Goal: Information Seeking & Learning: Find specific fact

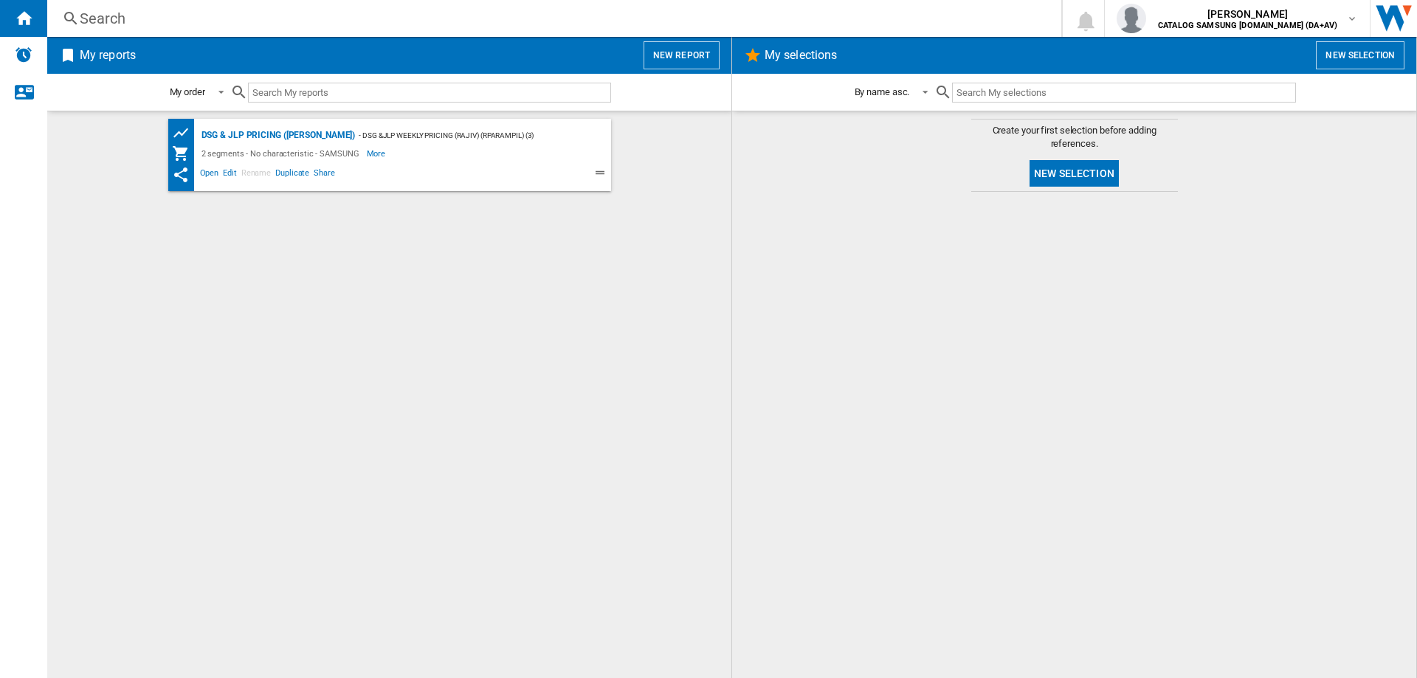
click at [212, 23] on div "Search" at bounding box center [551, 18] width 943 height 21
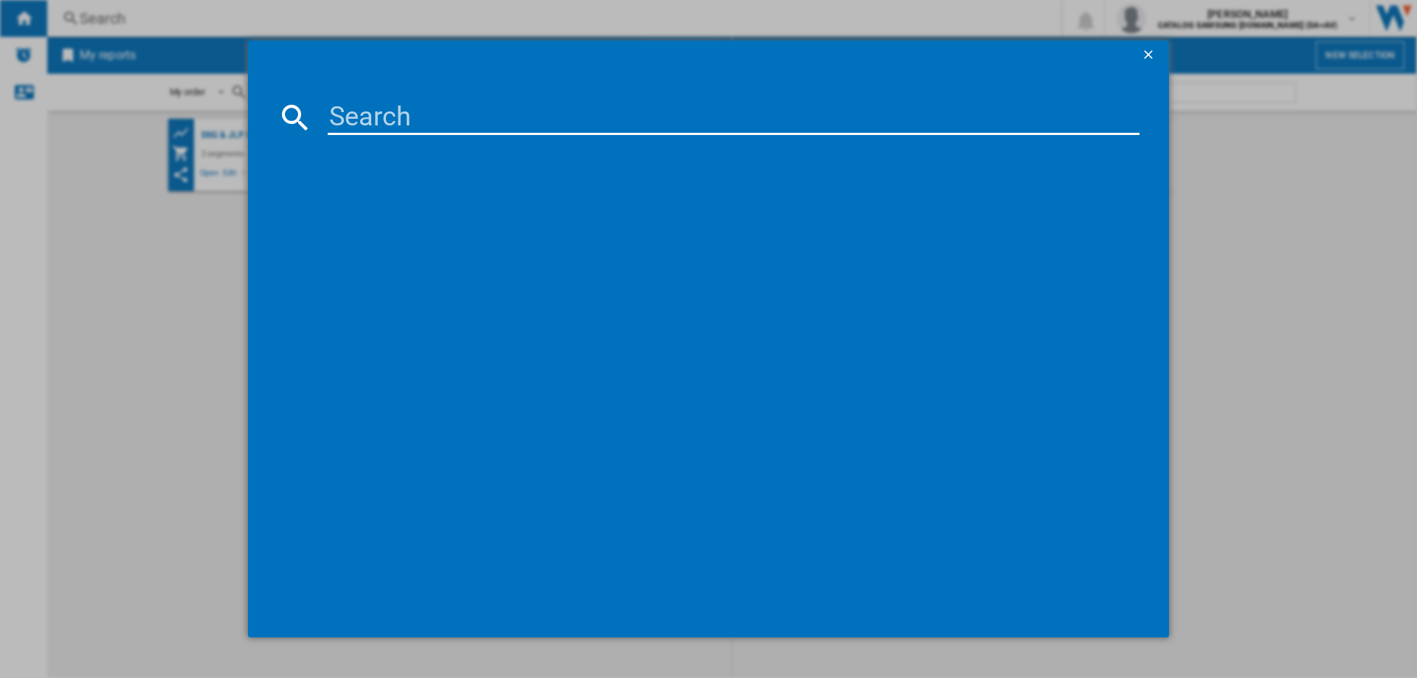
click at [478, 114] on input at bounding box center [734, 117] width 812 height 35
paste input "WW90CGC04DAEEU"
type input "WW90CGC04DAEEU"
click at [478, 114] on input "WW90CGC04DAEEU" at bounding box center [734, 117] width 812 height 35
paste input "WW90CGC04DAEEU"
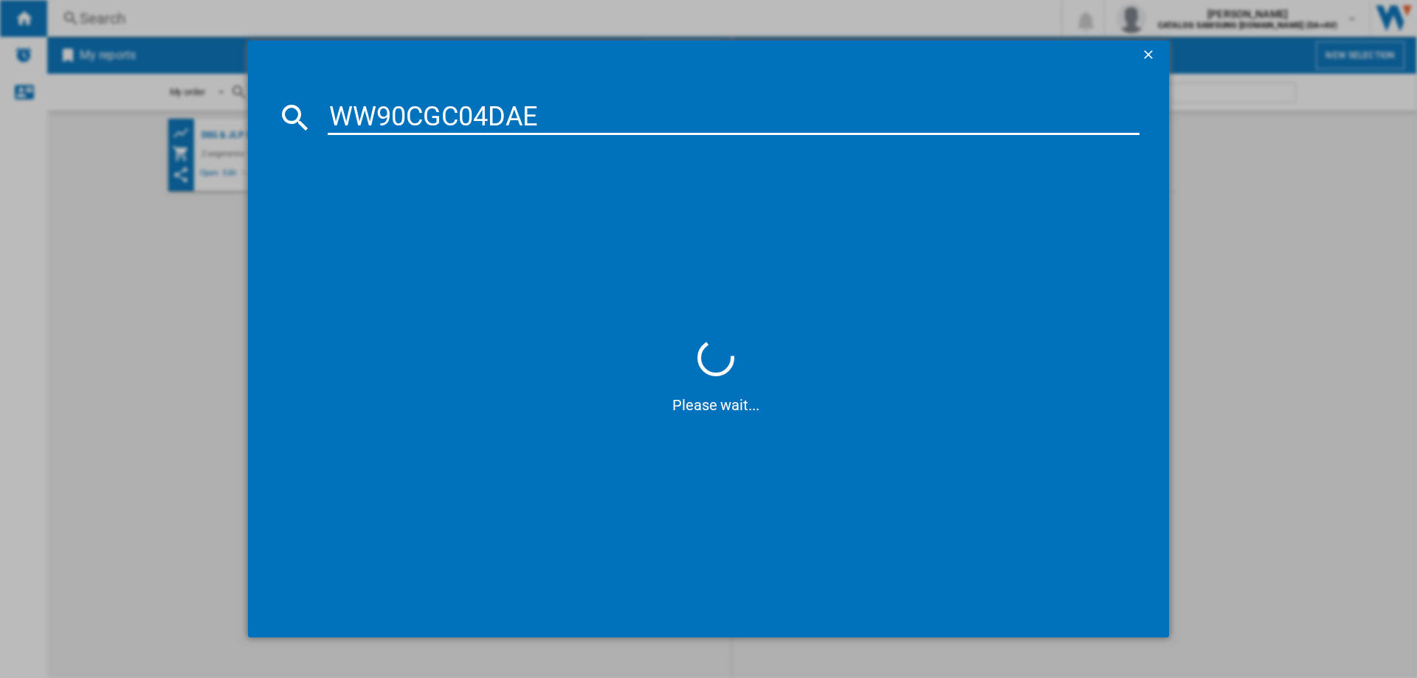
type input "WW90CGC04DAE"
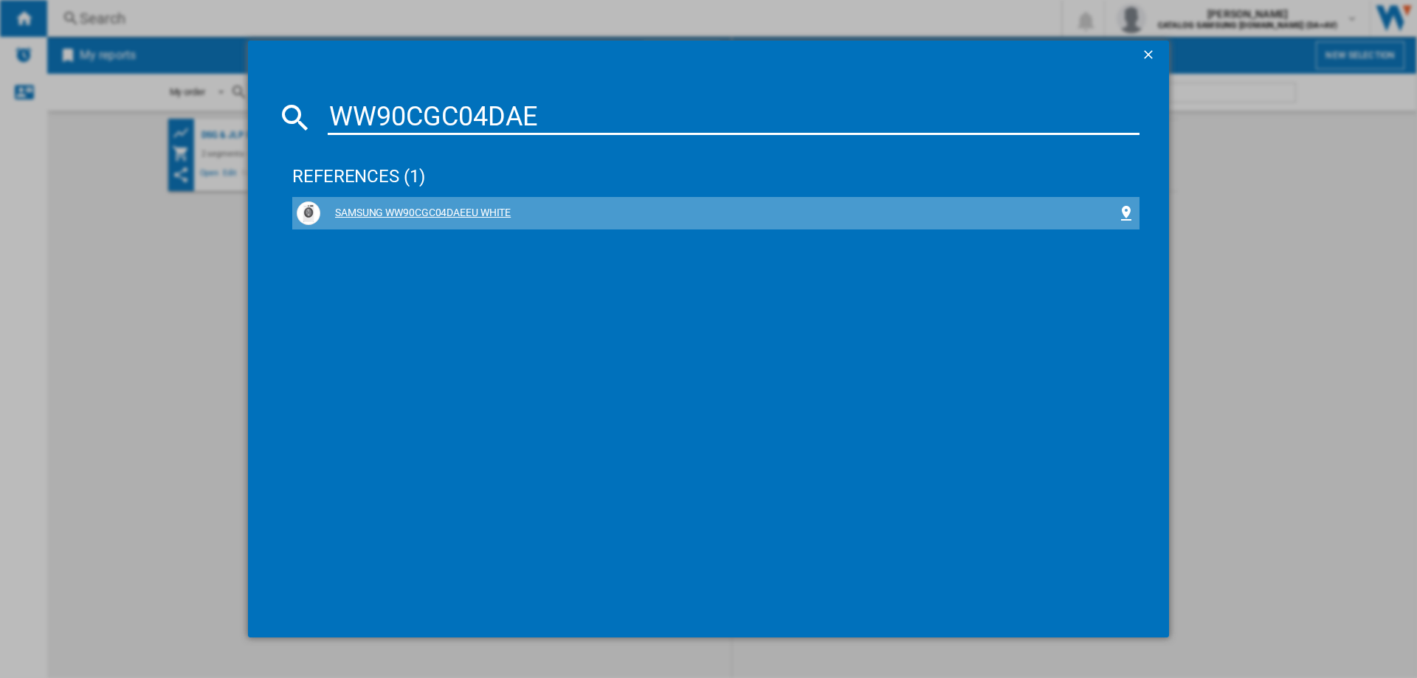
click at [519, 218] on div "SAMSUNG WW90CGC04DAEEU WHITE" at bounding box center [718, 213] width 797 height 15
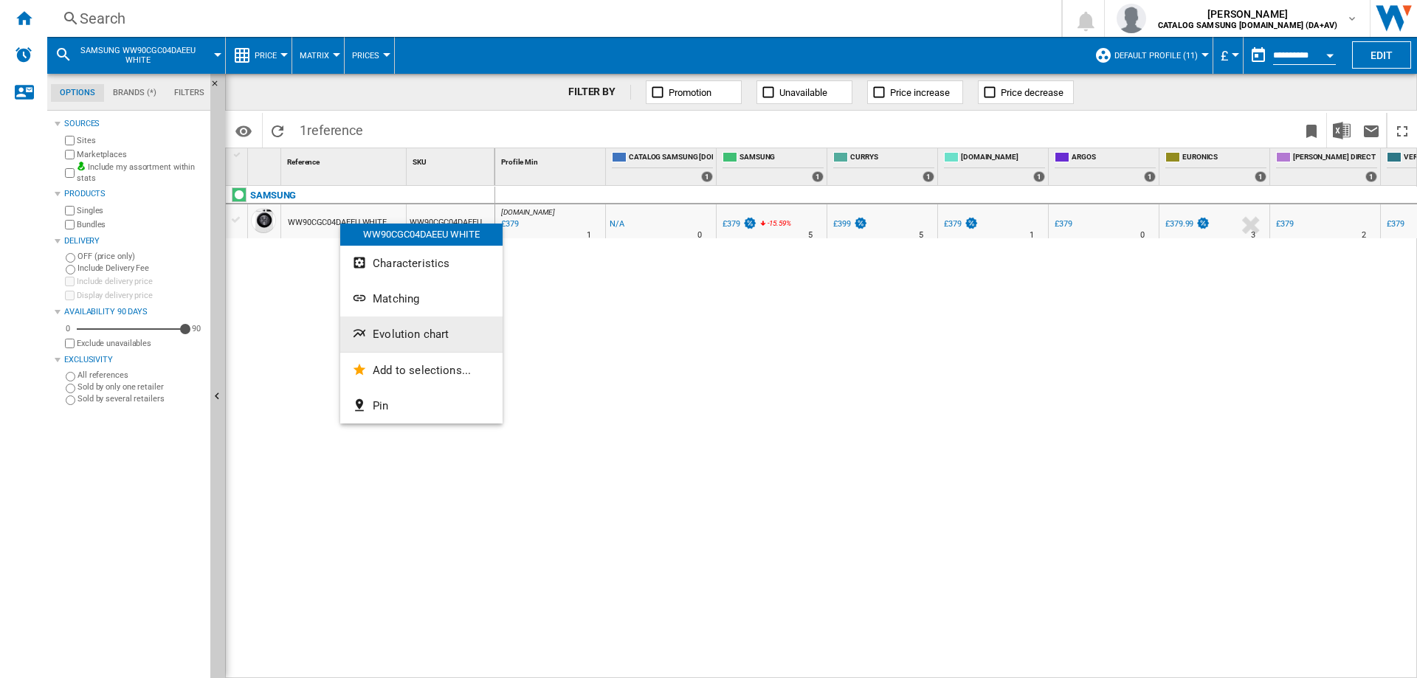
click at [389, 339] on span "Evolution chart" at bounding box center [411, 334] width 76 height 13
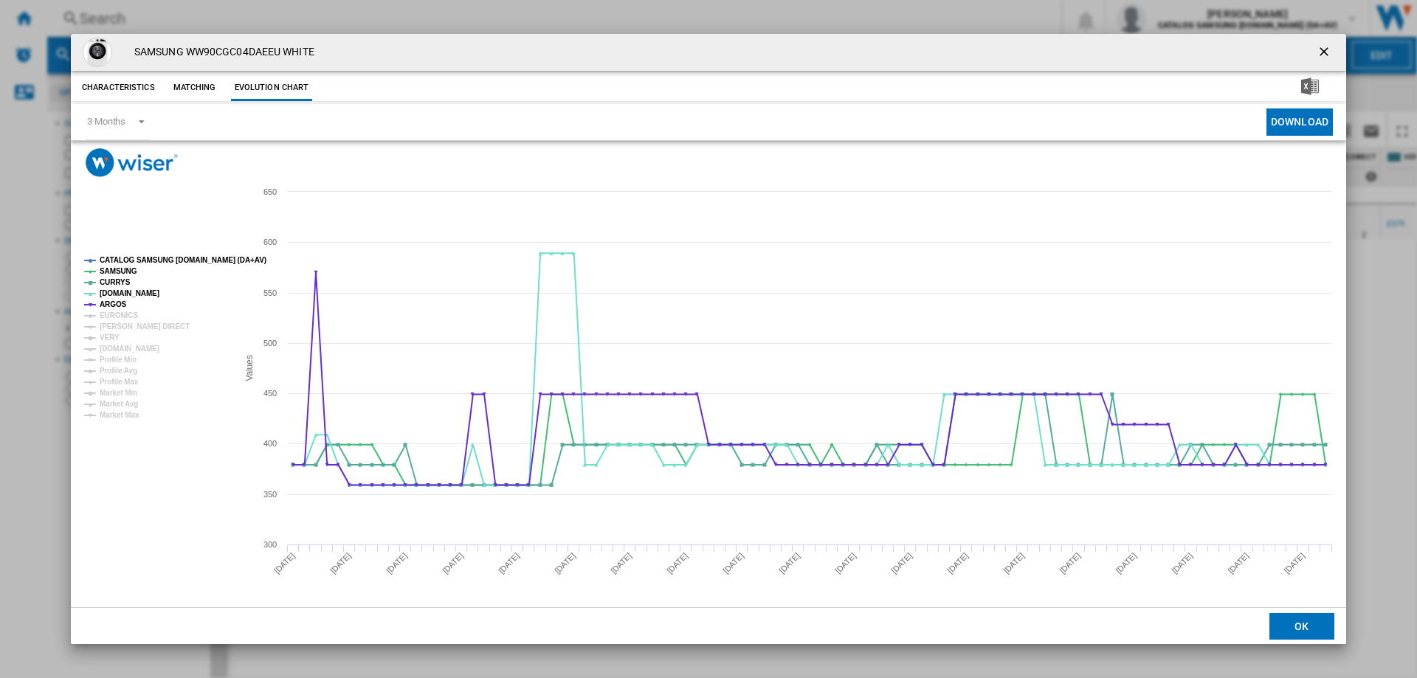
click at [1346, 52] on div "SAMSUNG WW90CGC04DAEEU WHITE Characteristics Matching Evolution chart price -£1…" at bounding box center [708, 339] width 1417 height 678
click at [1329, 49] on ng-md-icon "getI18NText('BUTTONS.CLOSE_DIALOG')" at bounding box center [1325, 53] width 18 height 18
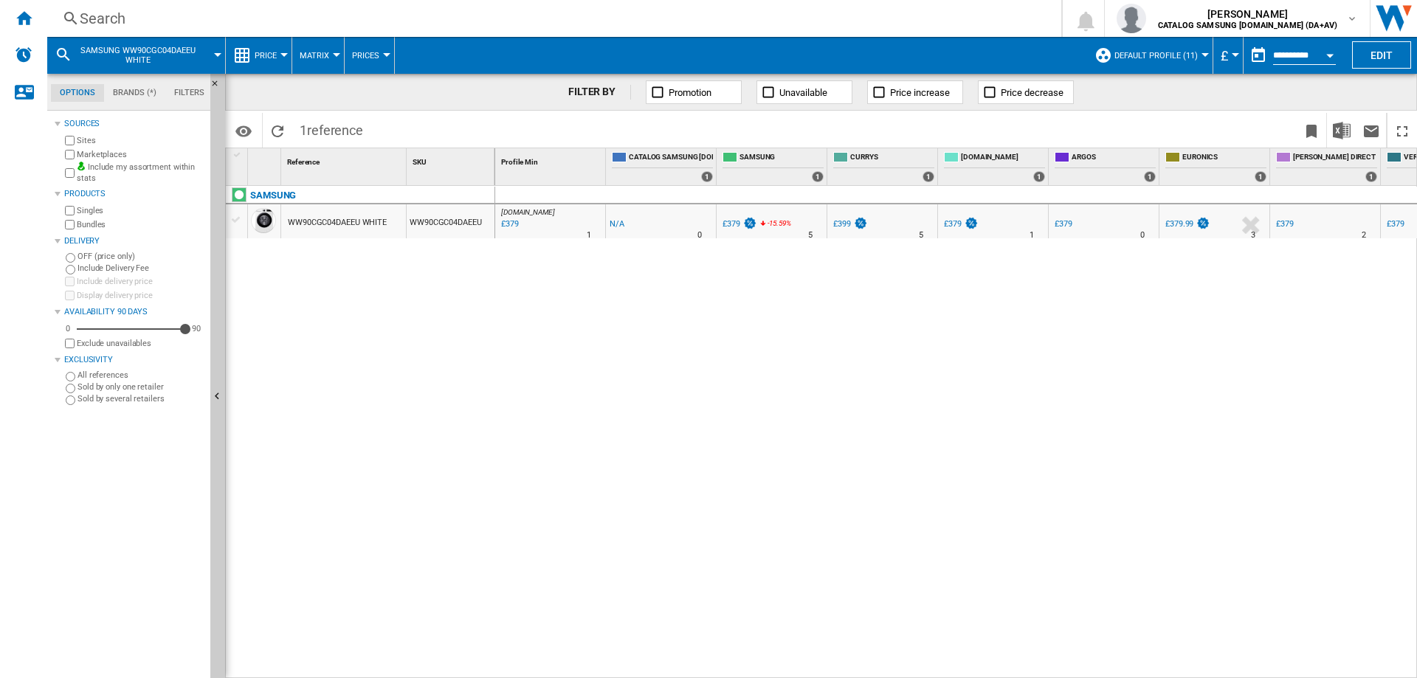
click at [1148, 54] on span "Default profile (11)" at bounding box center [1155, 56] width 83 height 10
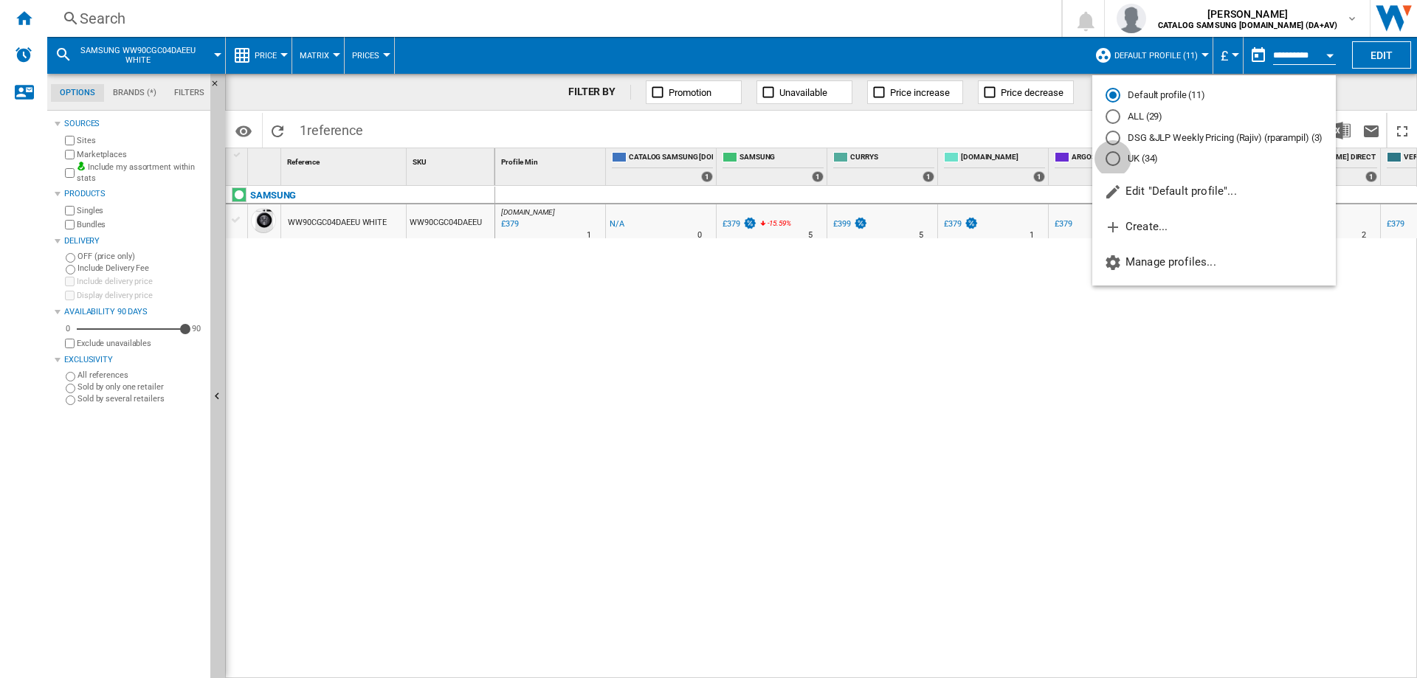
click at [1115, 163] on div "UK (34)" at bounding box center [1112, 158] width 15 height 15
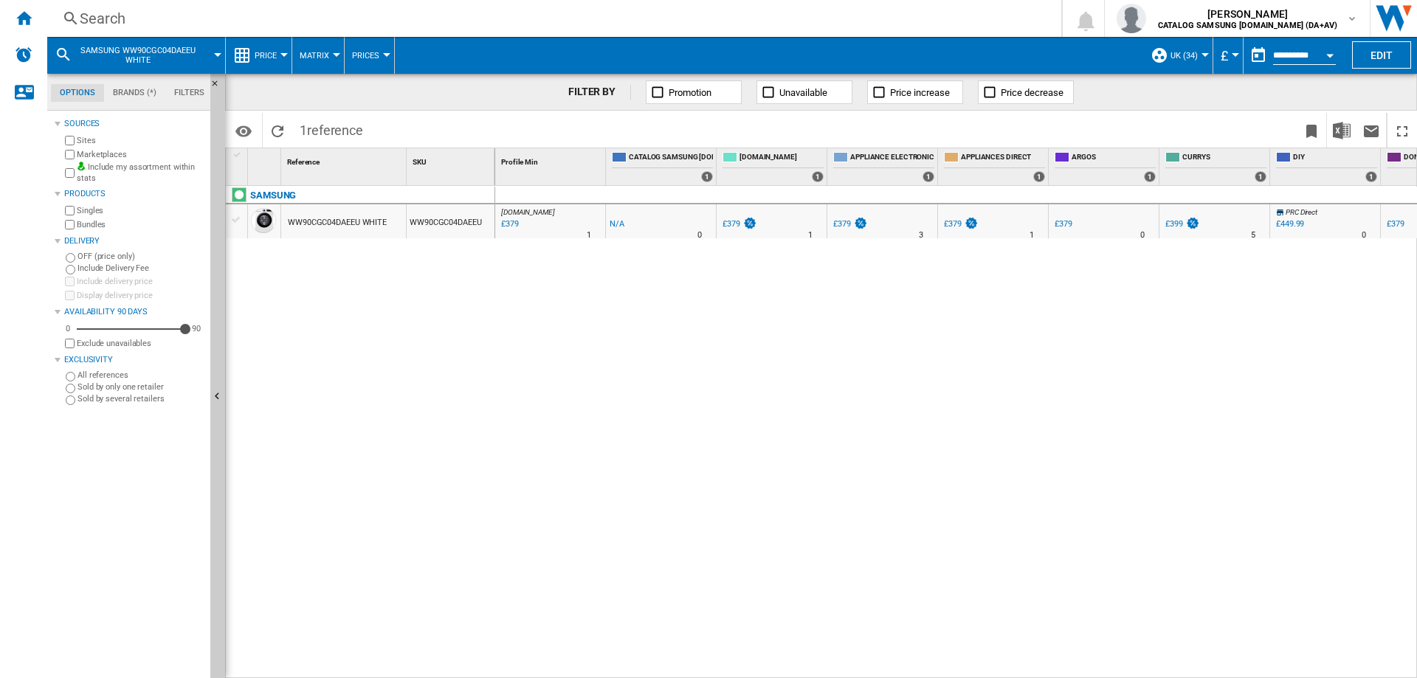
click at [305, 215] on div "WW90CGC04DAEEU WHITE" at bounding box center [337, 223] width 99 height 34
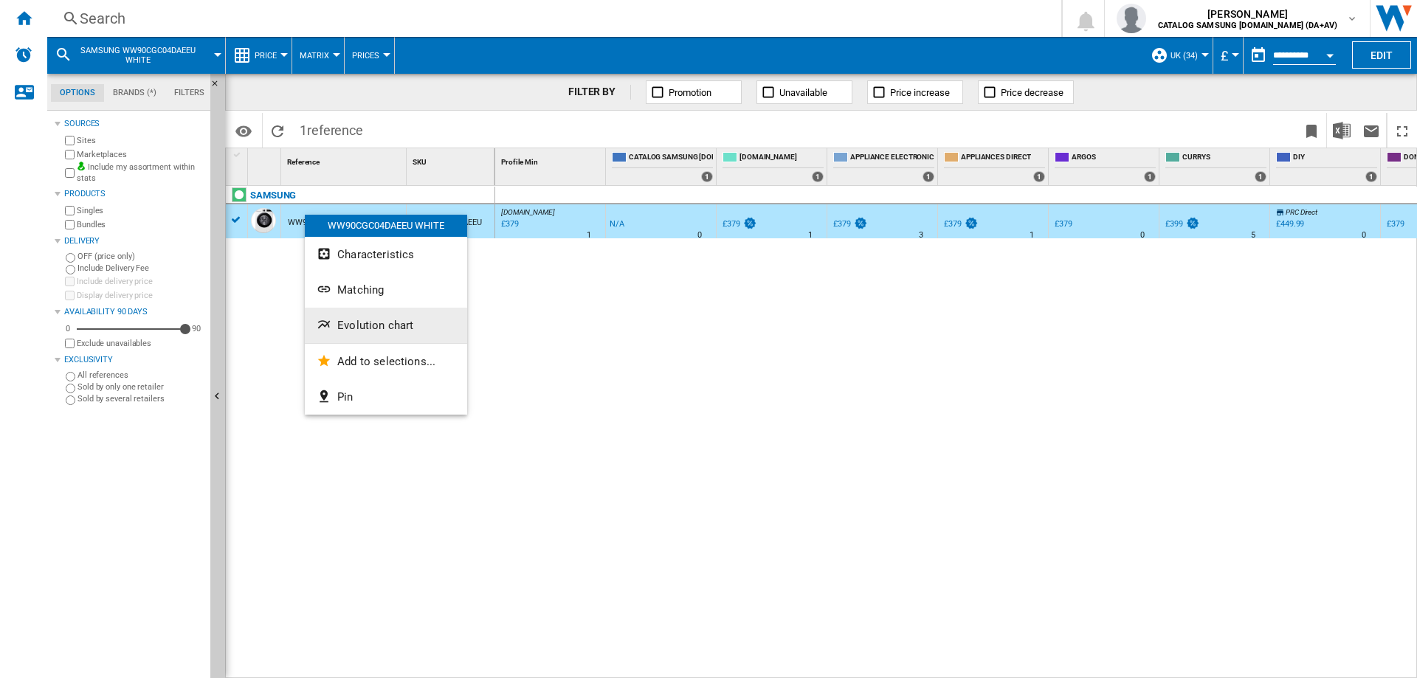
click at [348, 328] on span "Evolution chart" at bounding box center [375, 325] width 76 height 13
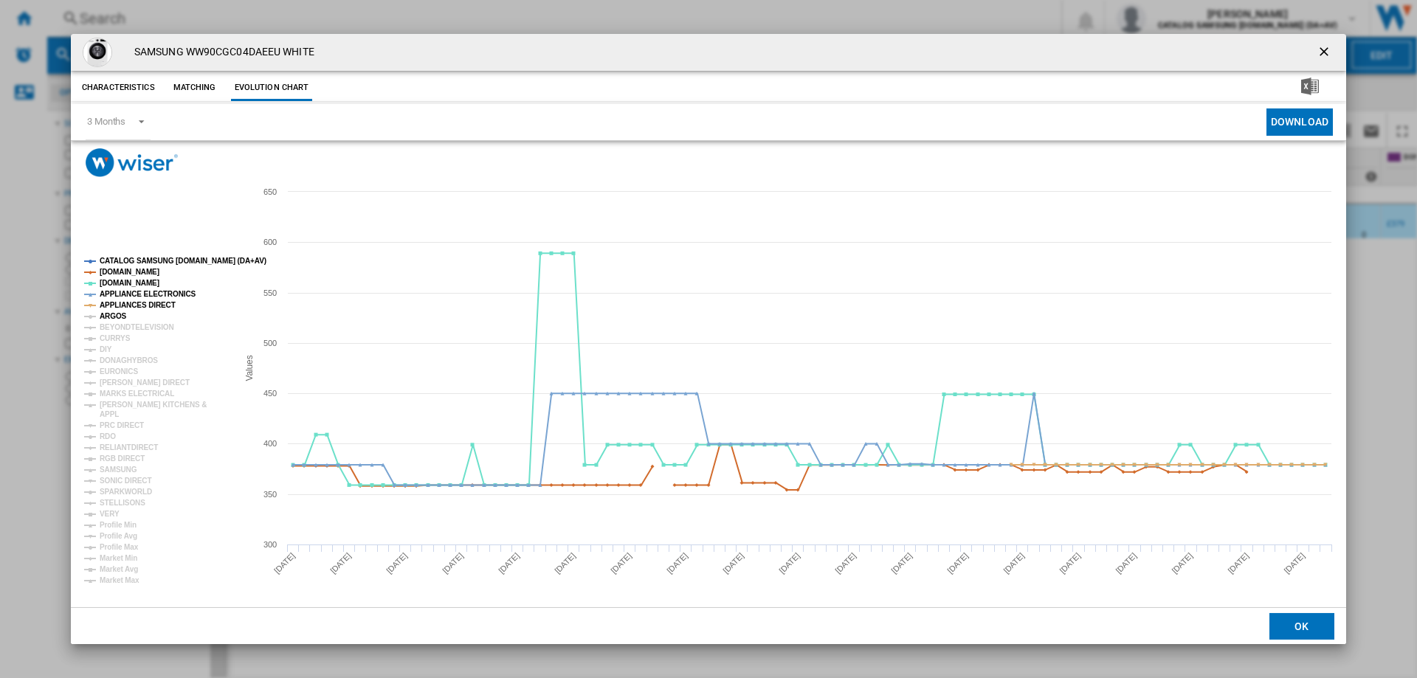
click at [120, 315] on tspan "ARGOS" at bounding box center [113, 316] width 27 height 8
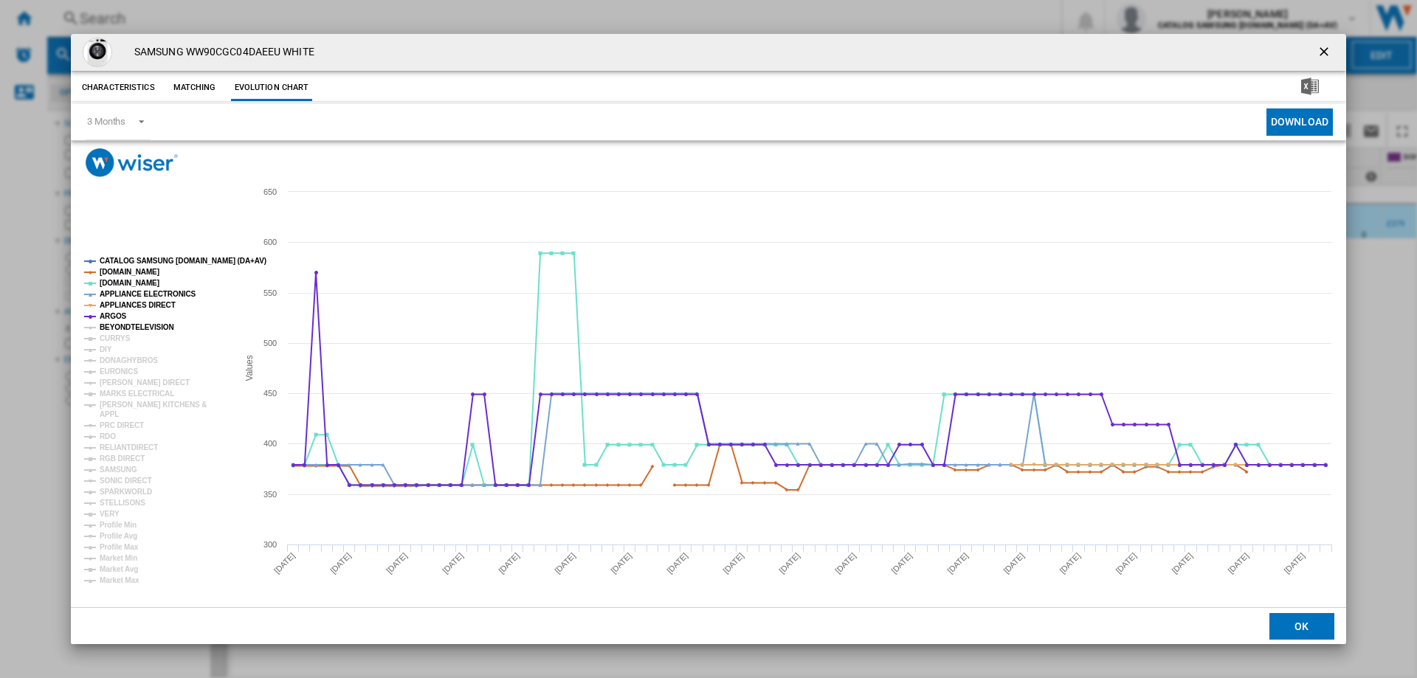
click at [116, 325] on tspan "BEYONDTELEVISION" at bounding box center [137, 327] width 75 height 8
click at [116, 326] on tspan "BEYONDTELEVISION" at bounding box center [137, 327] width 75 height 8
click at [114, 334] on tspan "CURRYS" at bounding box center [115, 338] width 31 height 8
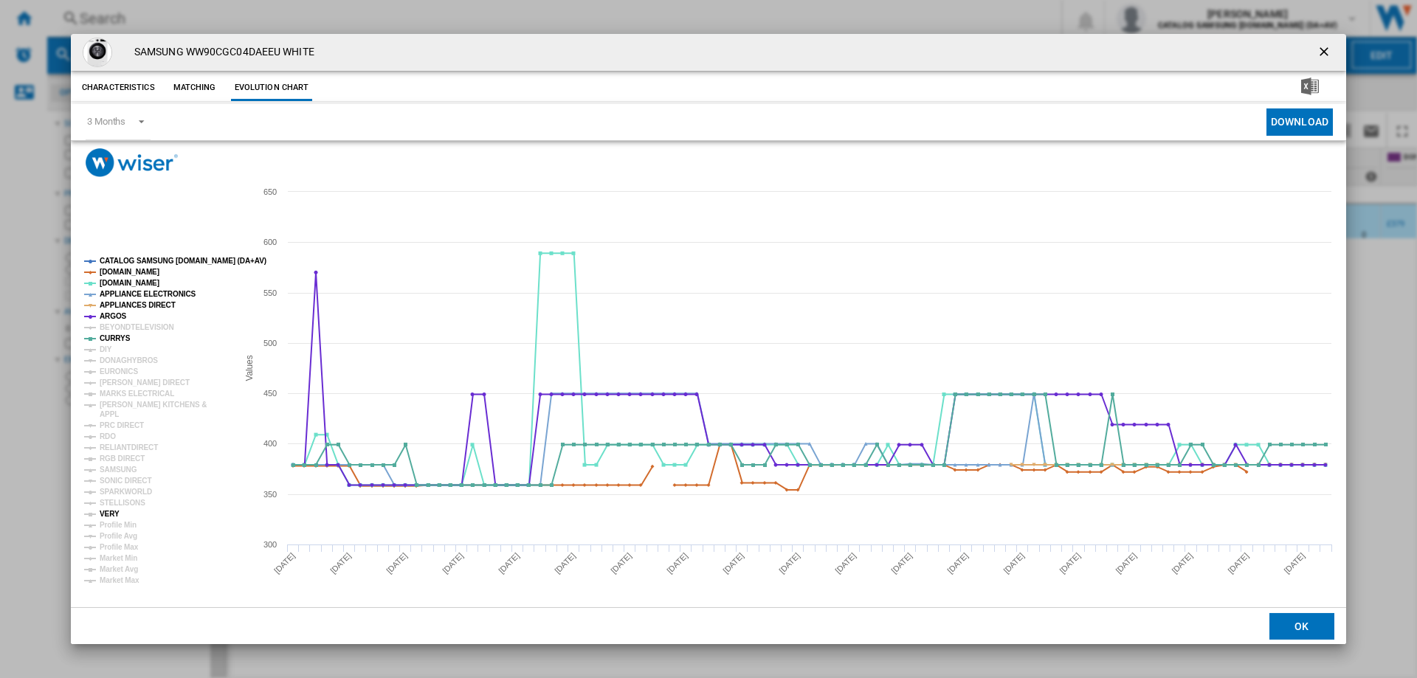
click at [105, 513] on tspan "VERY" at bounding box center [110, 514] width 20 height 8
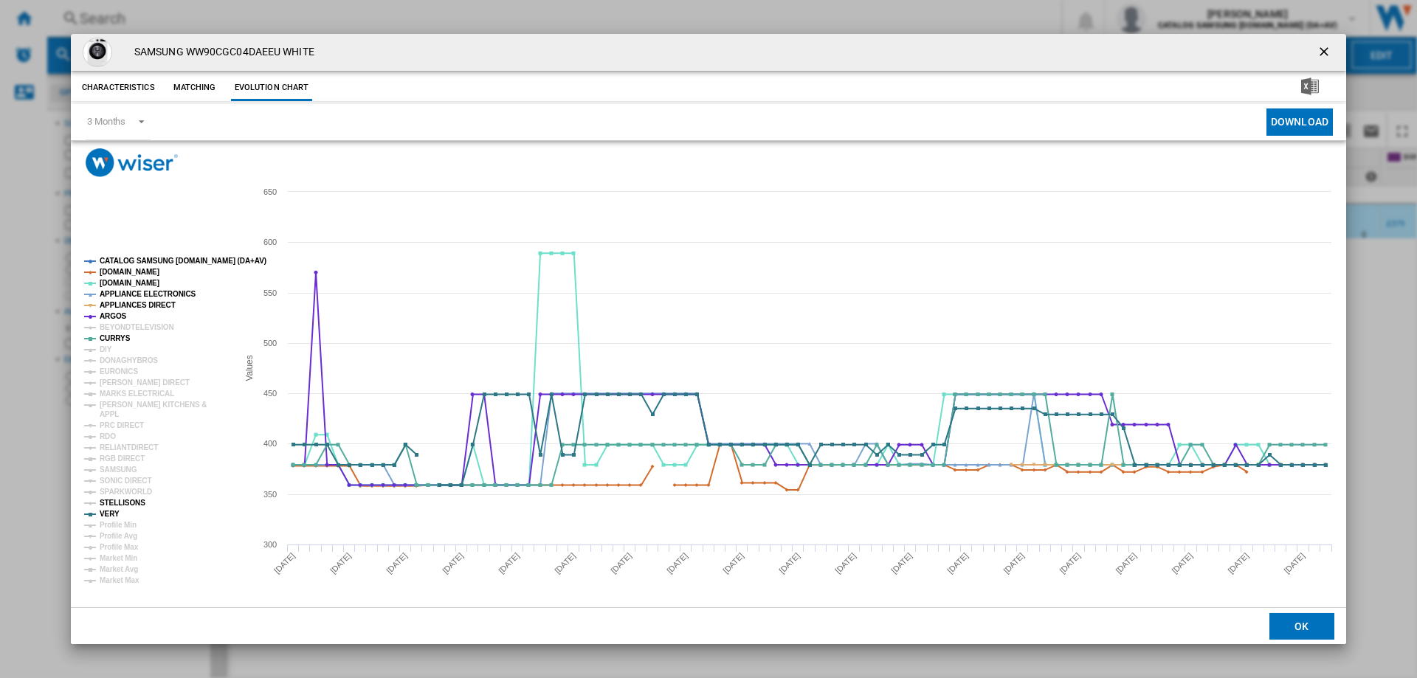
click at [108, 502] on tspan "STELLISONS" at bounding box center [123, 503] width 46 height 8
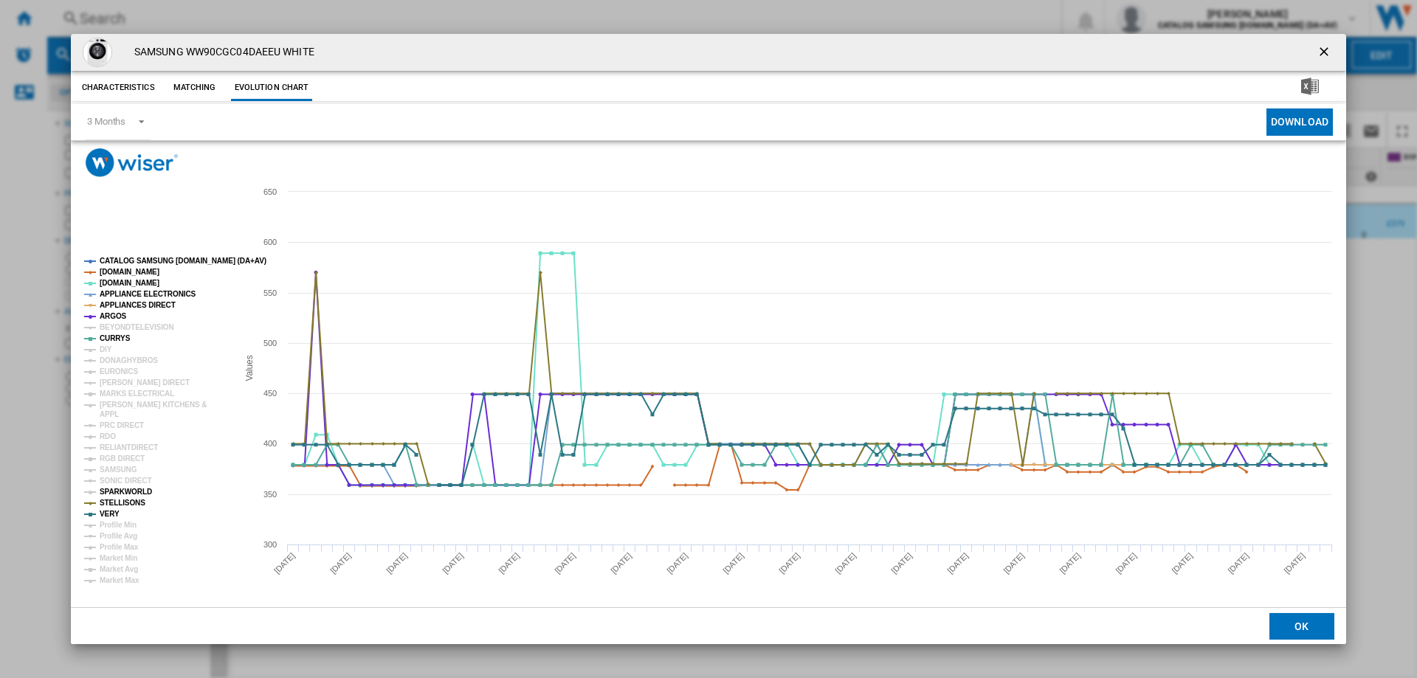
click at [109, 488] on tspan "SPARKWORLD" at bounding box center [126, 492] width 52 height 8
click at [109, 481] on tspan "SONIC DIRECT" at bounding box center [126, 481] width 52 height 8
click at [114, 470] on tspan "SAMSUNG" at bounding box center [119, 470] width 38 height 8
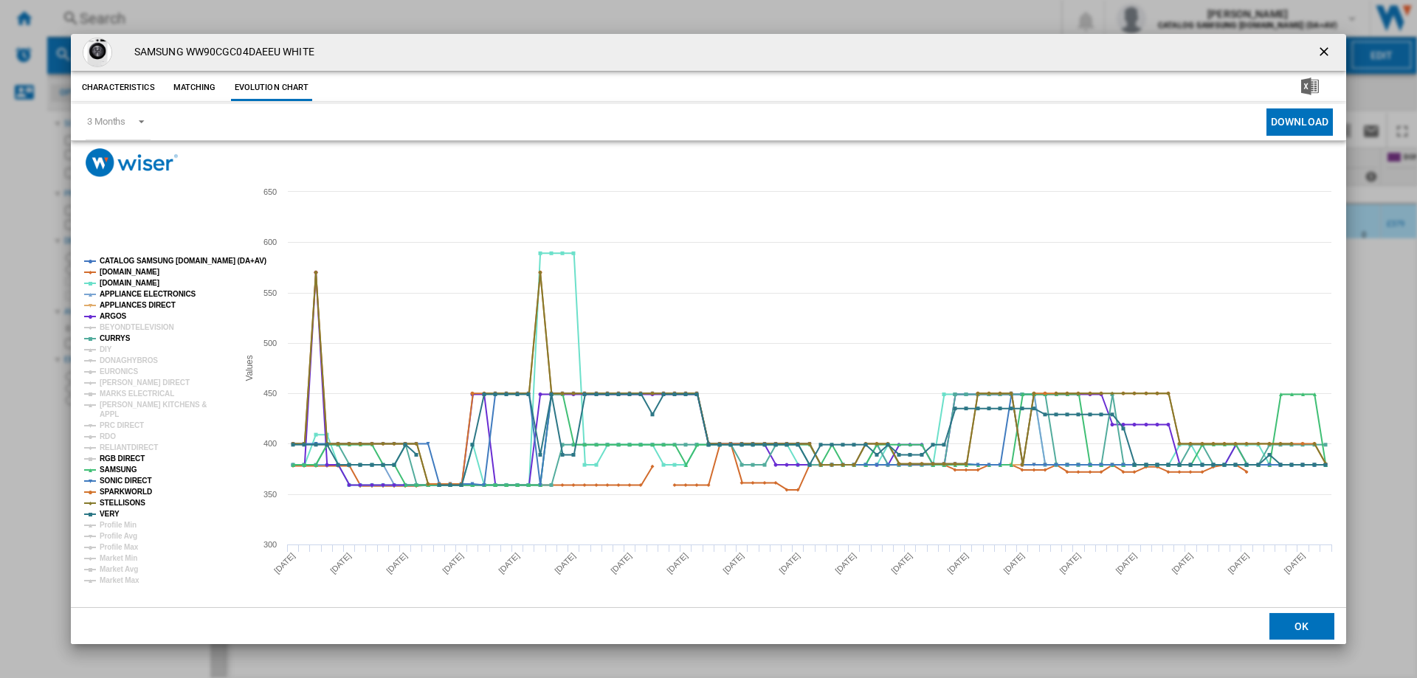
click at [117, 457] on tspan "RGB DIRECT" at bounding box center [122, 458] width 45 height 8
click at [112, 449] on tspan "RELIANTDIRECT" at bounding box center [129, 447] width 58 height 8
click at [111, 437] on tspan "RDO" at bounding box center [108, 436] width 16 height 8
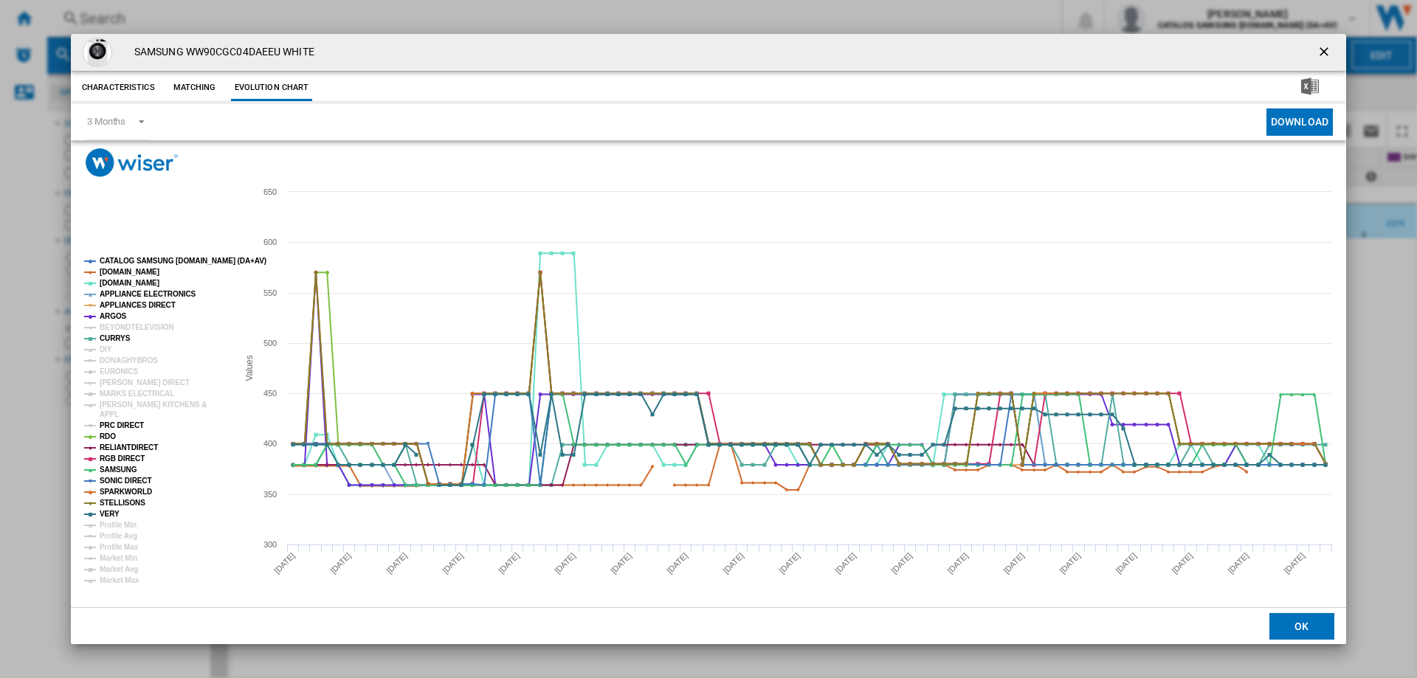
click at [114, 423] on tspan "PRC DIRECT" at bounding box center [122, 425] width 44 height 8
click at [114, 410] on tspan "APPL" at bounding box center [109, 414] width 19 height 8
click at [118, 395] on tspan "MARKS ELECTRICAL" at bounding box center [137, 394] width 75 height 8
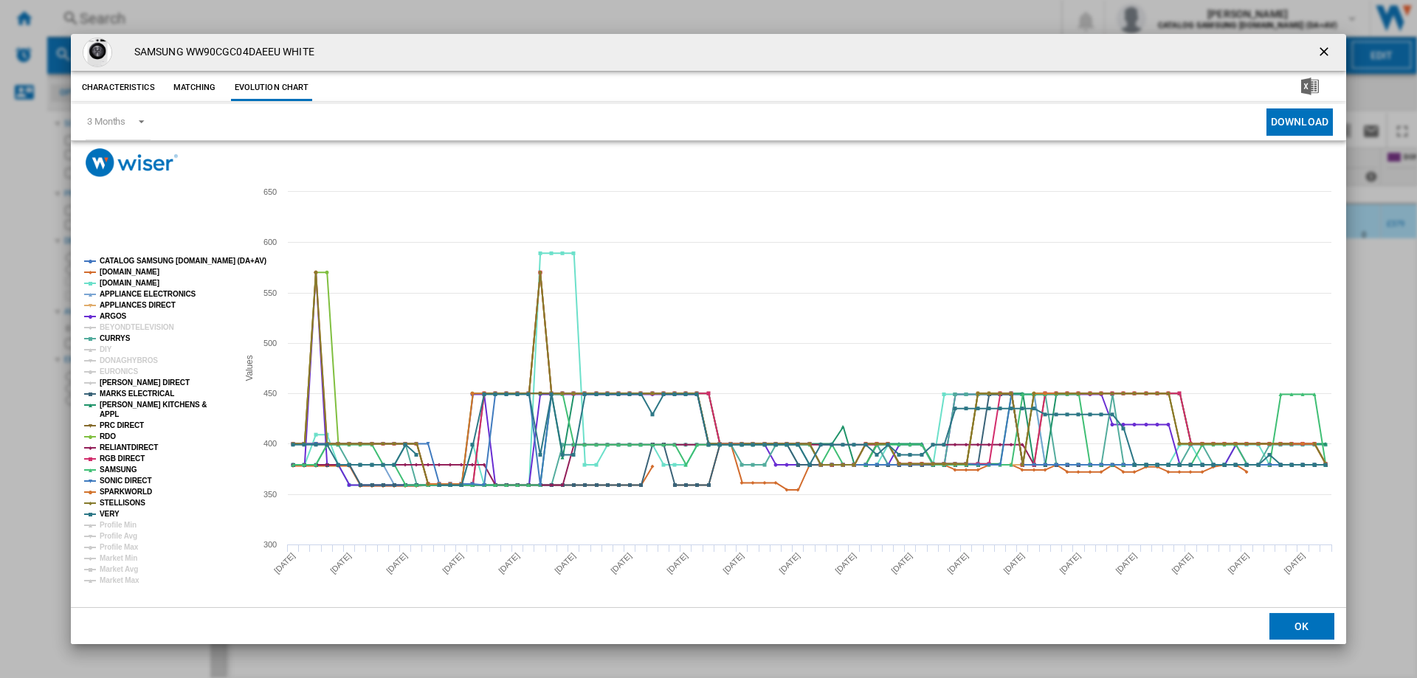
click at [118, 380] on tspan "[PERSON_NAME] DIRECT" at bounding box center [145, 382] width 90 height 8
click at [108, 351] on tspan "DIY" at bounding box center [106, 349] width 13 height 8
click at [108, 359] on tspan "DONAGHYBROS" at bounding box center [129, 360] width 58 height 8
click at [109, 367] on tspan "EURONICS" at bounding box center [119, 371] width 38 height 8
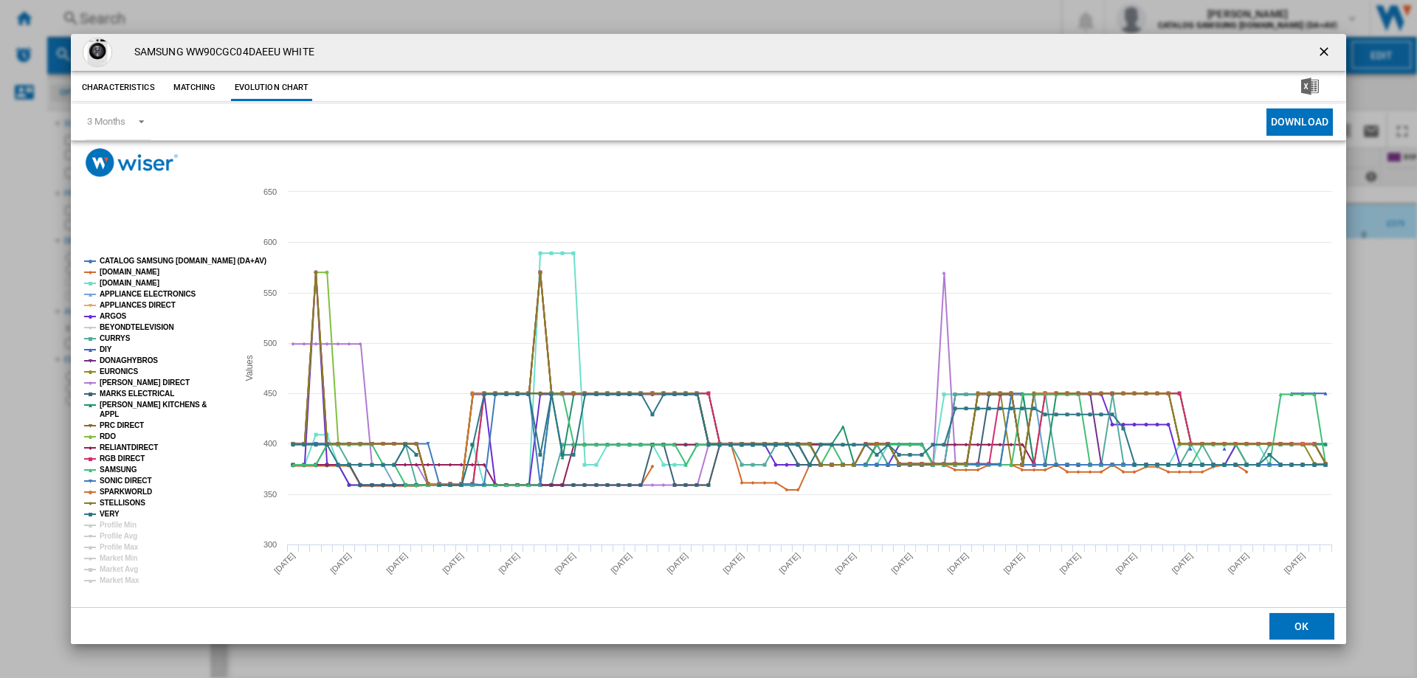
click at [137, 323] on tspan "BEYONDTELEVISION" at bounding box center [137, 327] width 75 height 8
click at [1319, 48] on ng-md-icon "getI18NText('BUTTONS.CLOSE_DIALOG')" at bounding box center [1325, 53] width 18 height 18
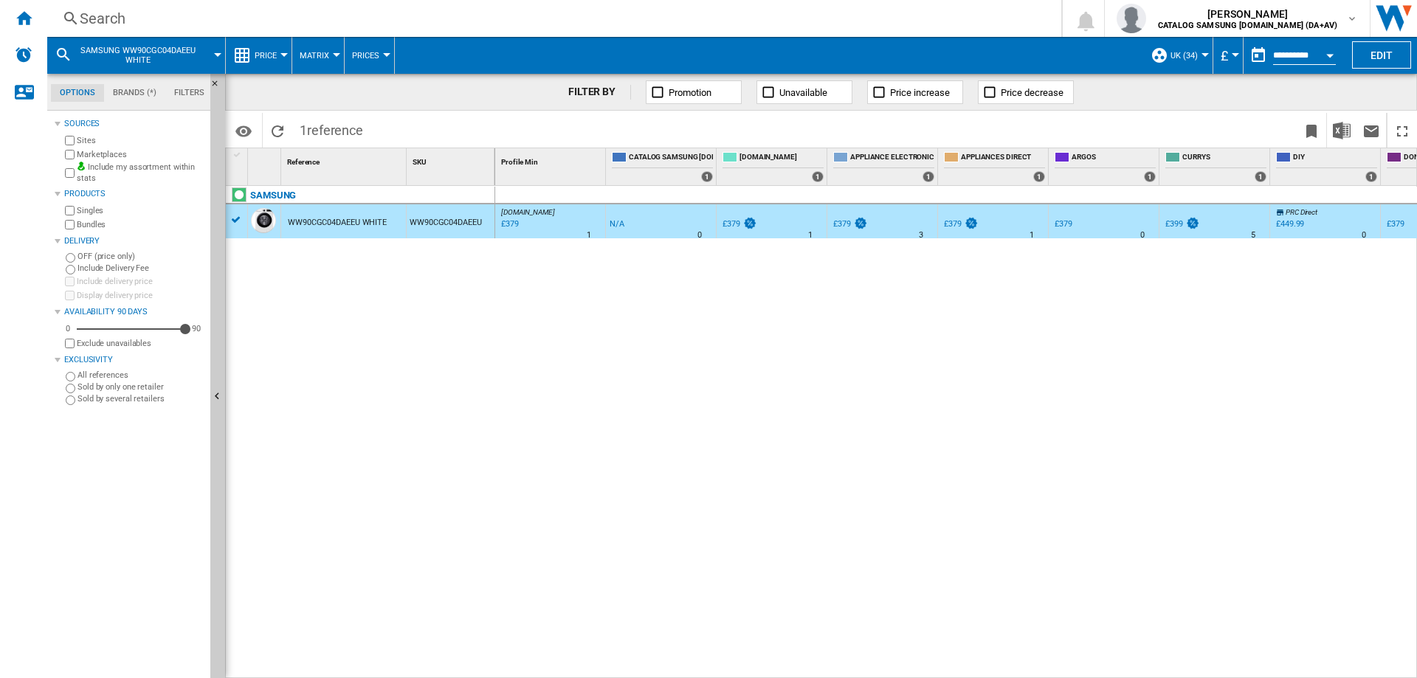
click at [120, 21] on div "Search" at bounding box center [551, 18] width 943 height 21
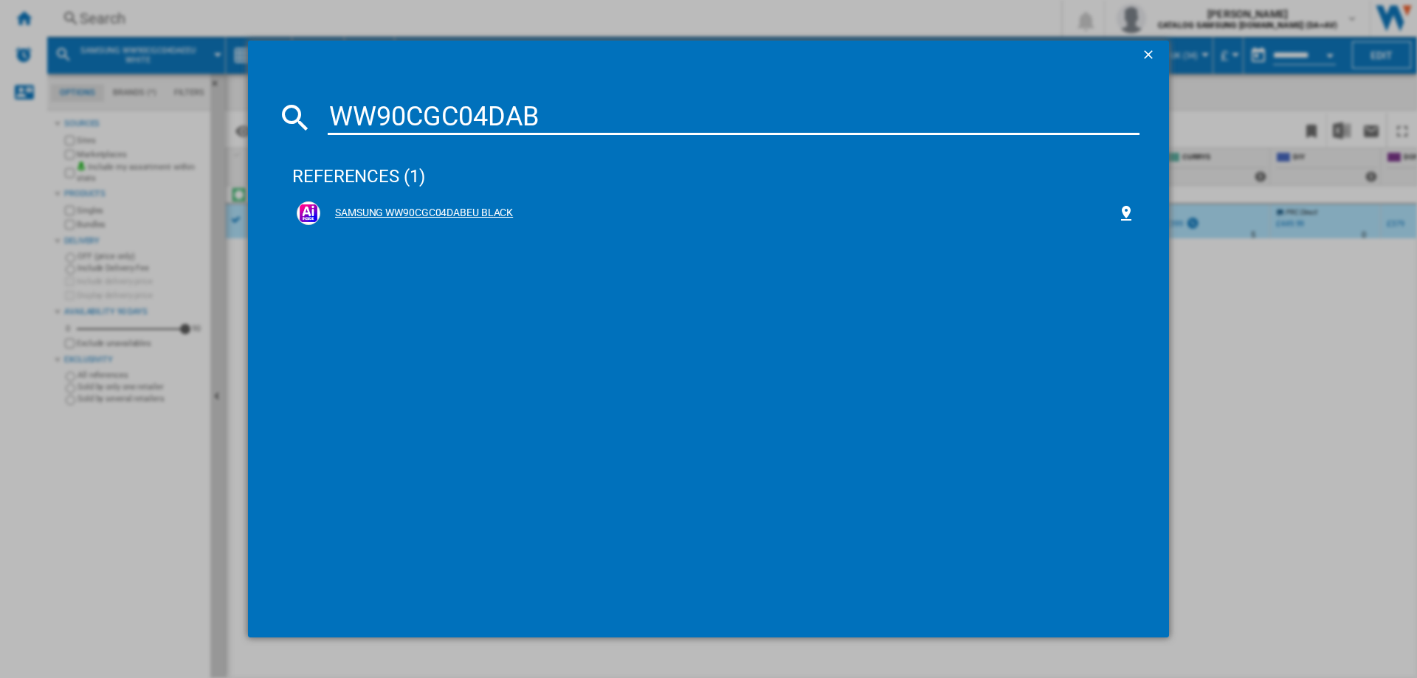
type input "WW90CGC04DAB"
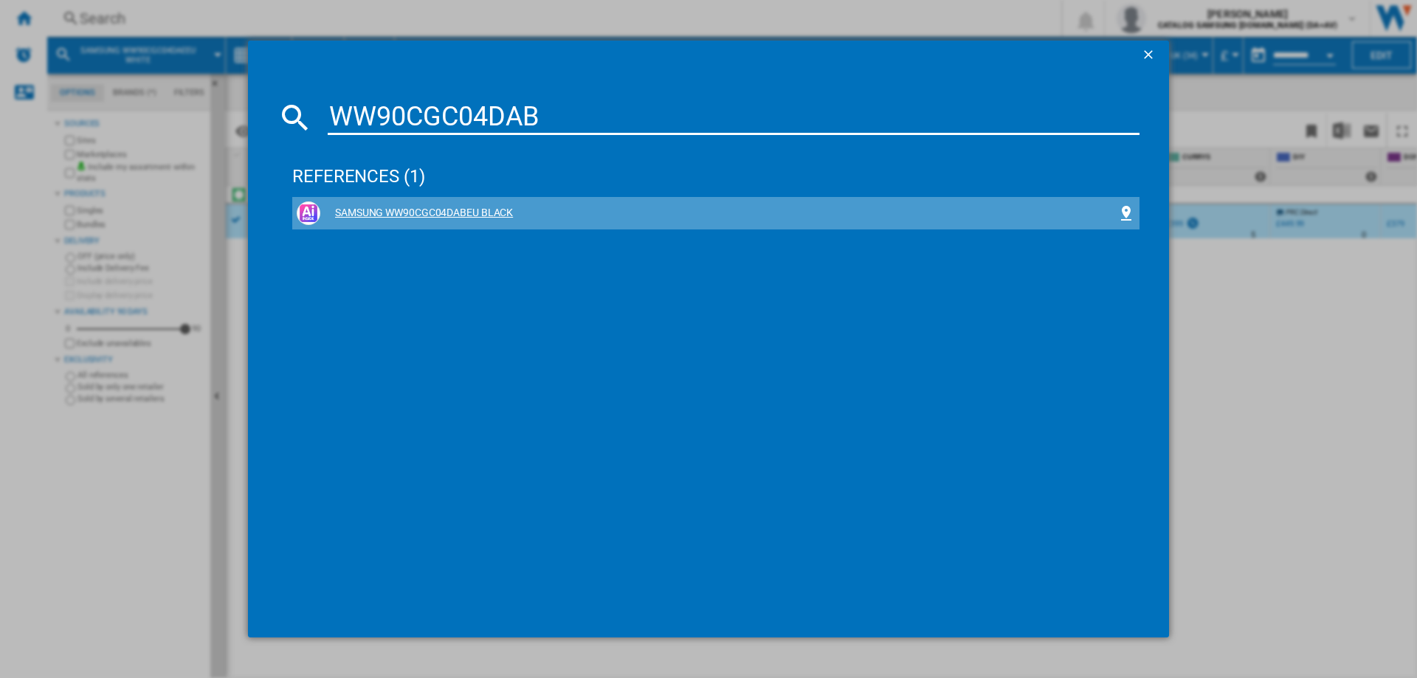
click at [457, 213] on div "SAMSUNG WW90CGC04DABEU BLACK" at bounding box center [718, 213] width 797 height 15
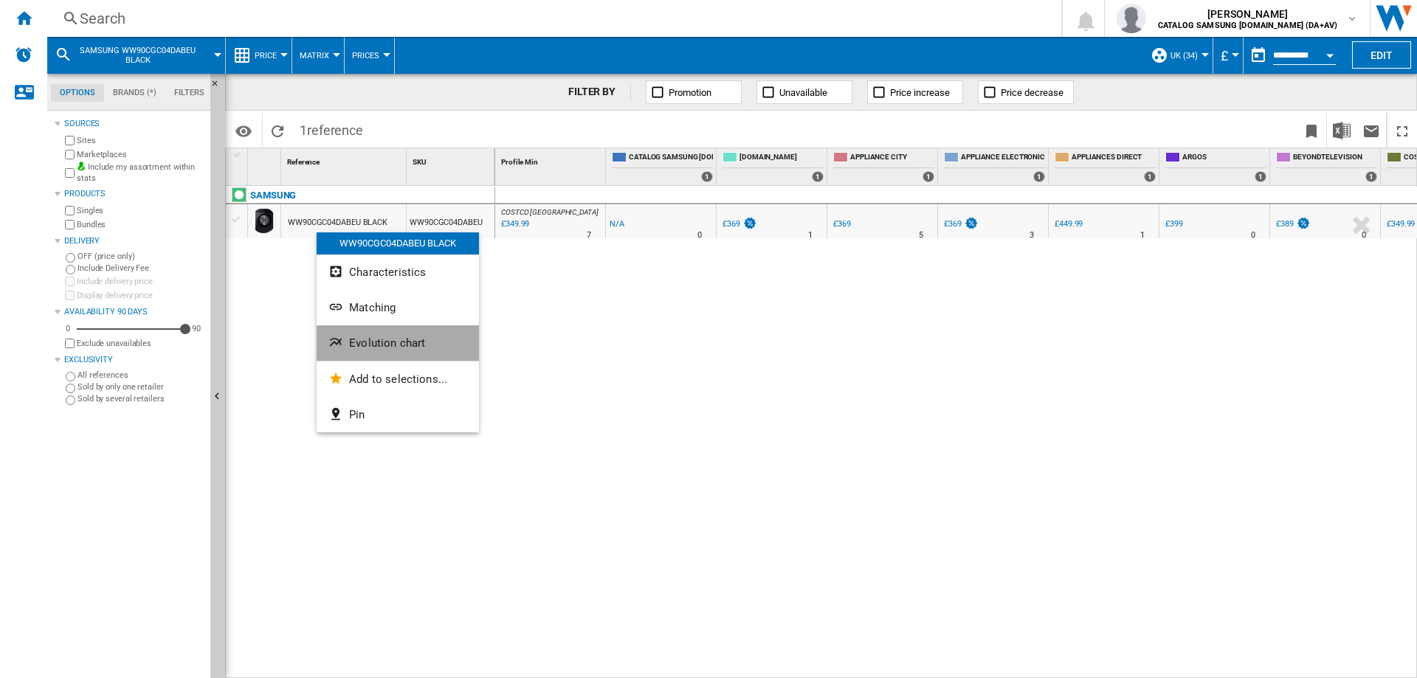
click at [345, 341] on ng-md-icon "Evolution chart" at bounding box center [337, 344] width 18 height 18
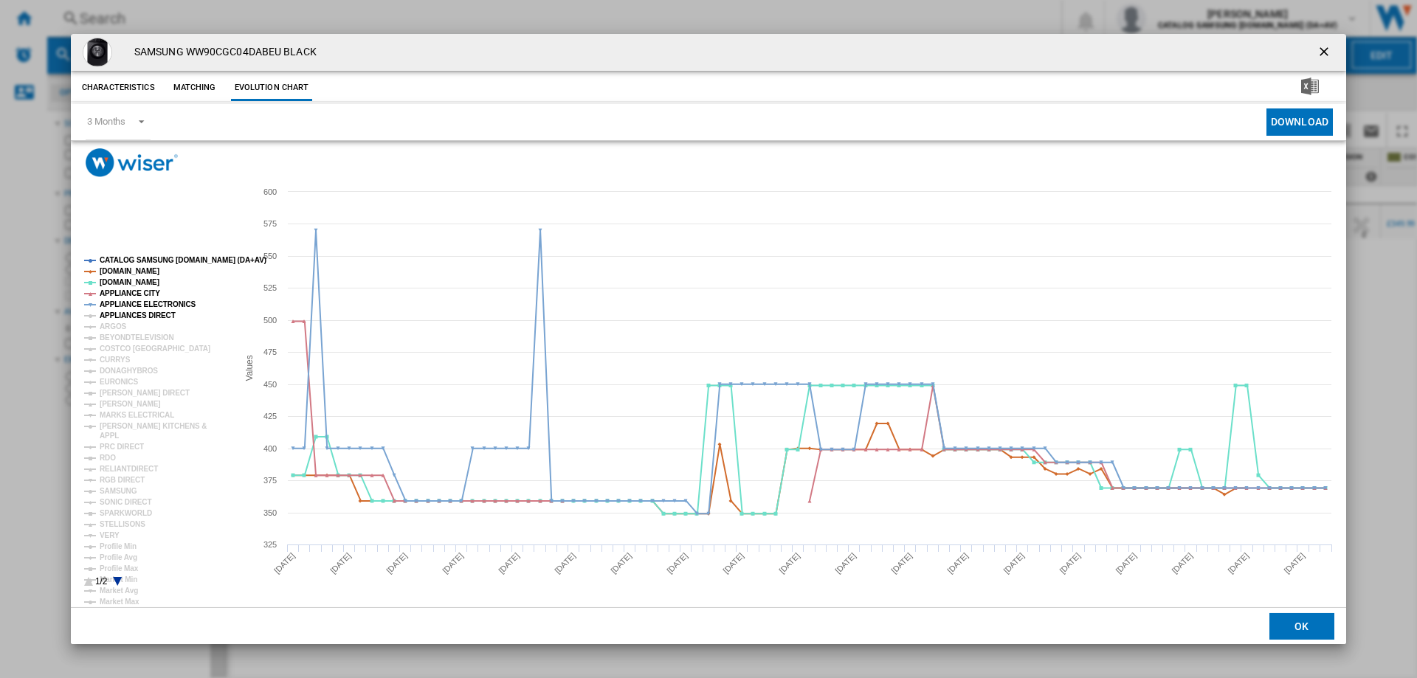
click at [110, 313] on tspan "APPLIANCES DIRECT" at bounding box center [138, 315] width 76 height 8
click at [102, 328] on tspan "ARGOS" at bounding box center [113, 326] width 27 height 8
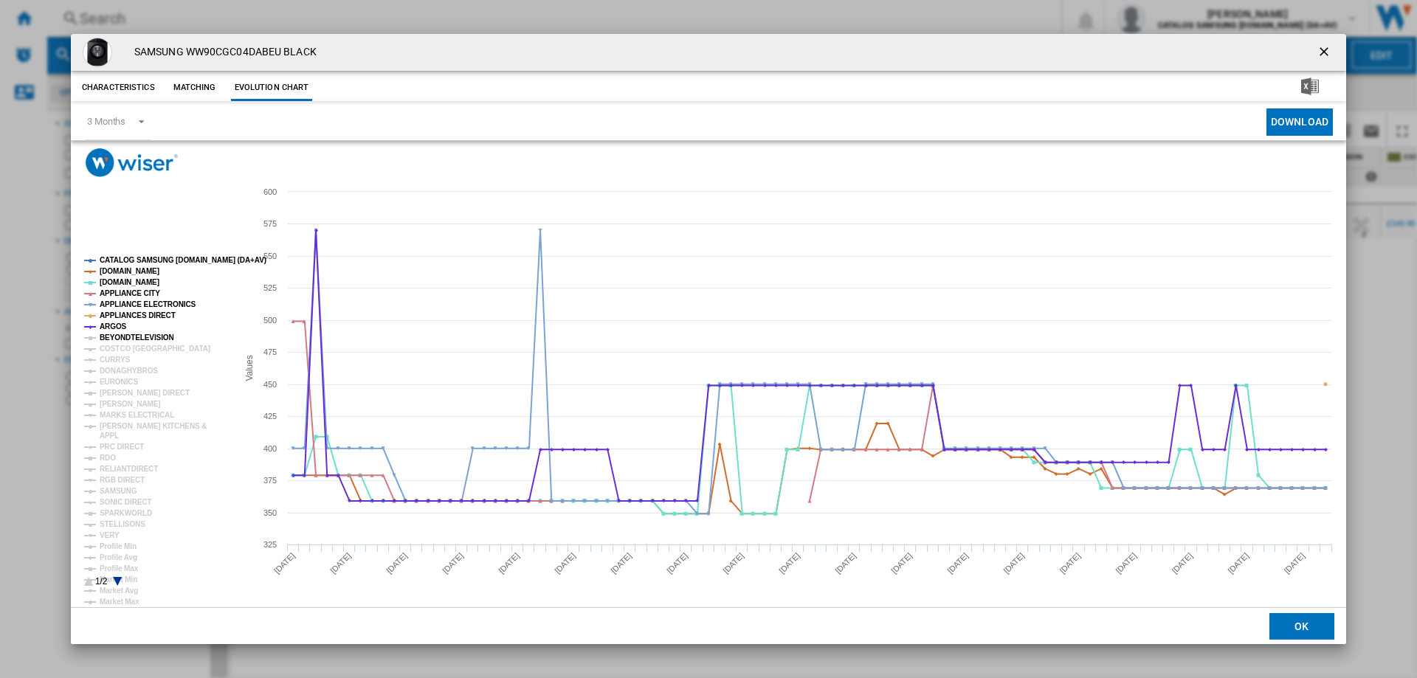
click at [106, 337] on tspan "BEYONDTELEVISION" at bounding box center [137, 337] width 75 height 8
click at [106, 347] on tspan "COSTCO [GEOGRAPHIC_DATA]" at bounding box center [155, 349] width 111 height 8
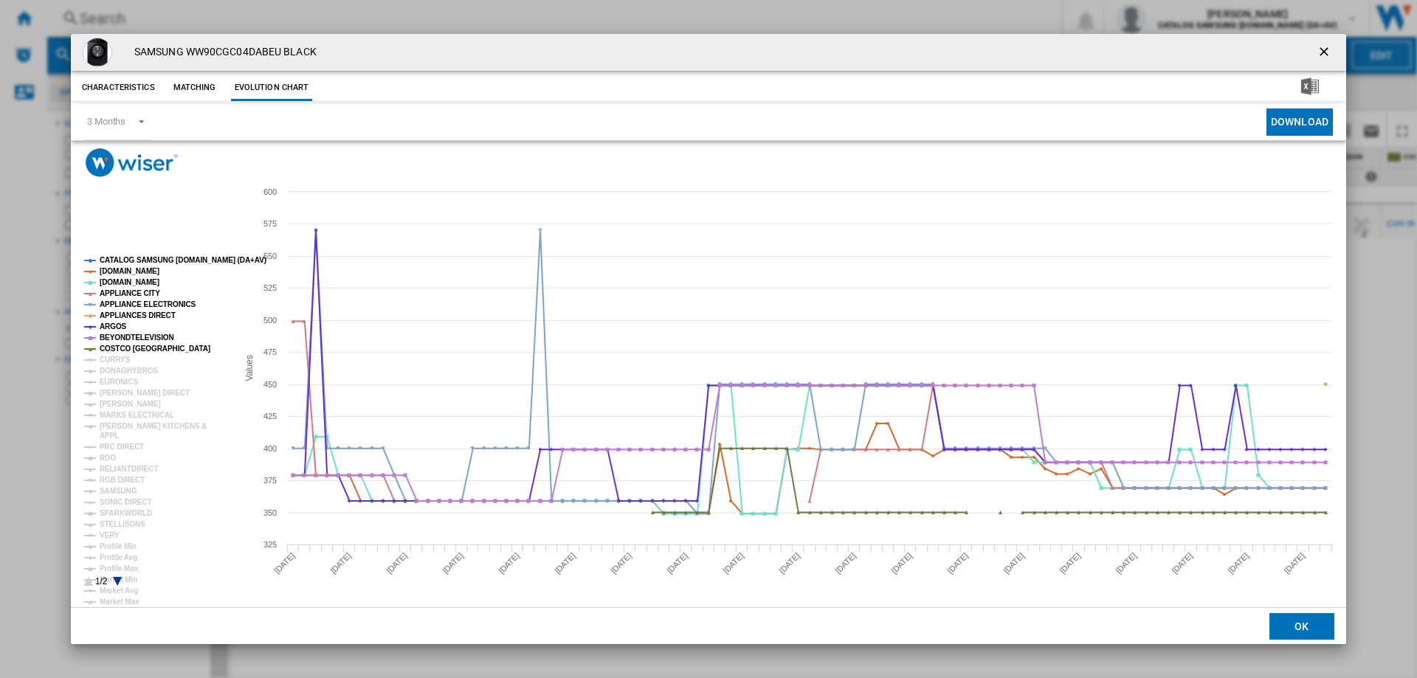
click at [106, 356] on tspan "CURRYS" at bounding box center [115, 360] width 31 height 8
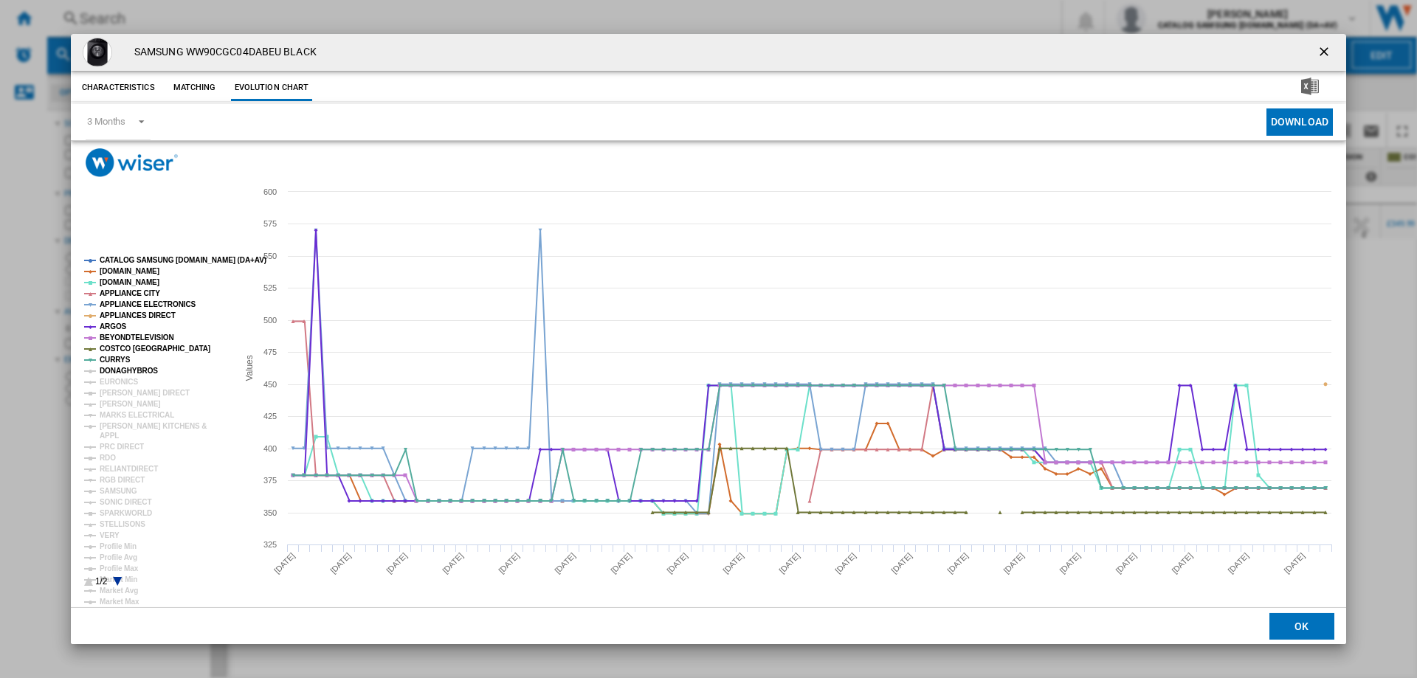
click at [128, 370] on tspan "DONAGHYBROS" at bounding box center [129, 371] width 58 height 8
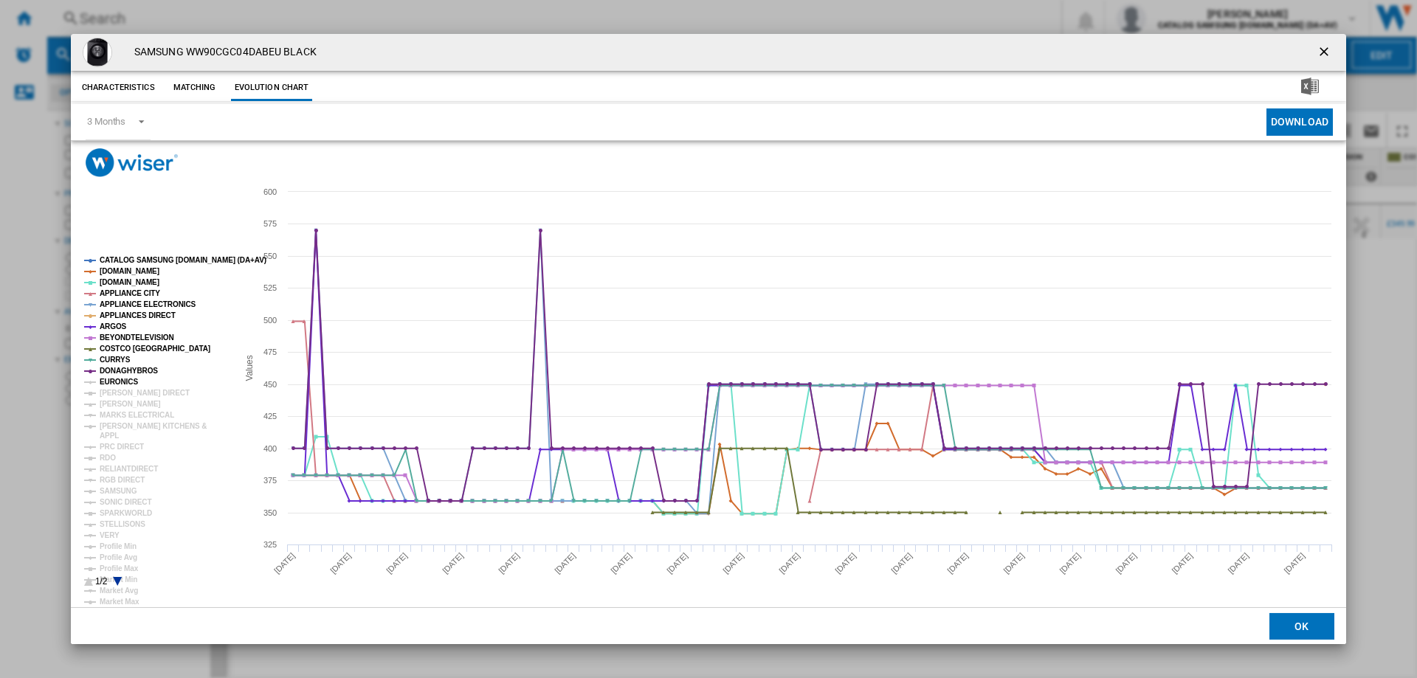
click at [120, 379] on tspan "EURONICS" at bounding box center [119, 382] width 38 height 8
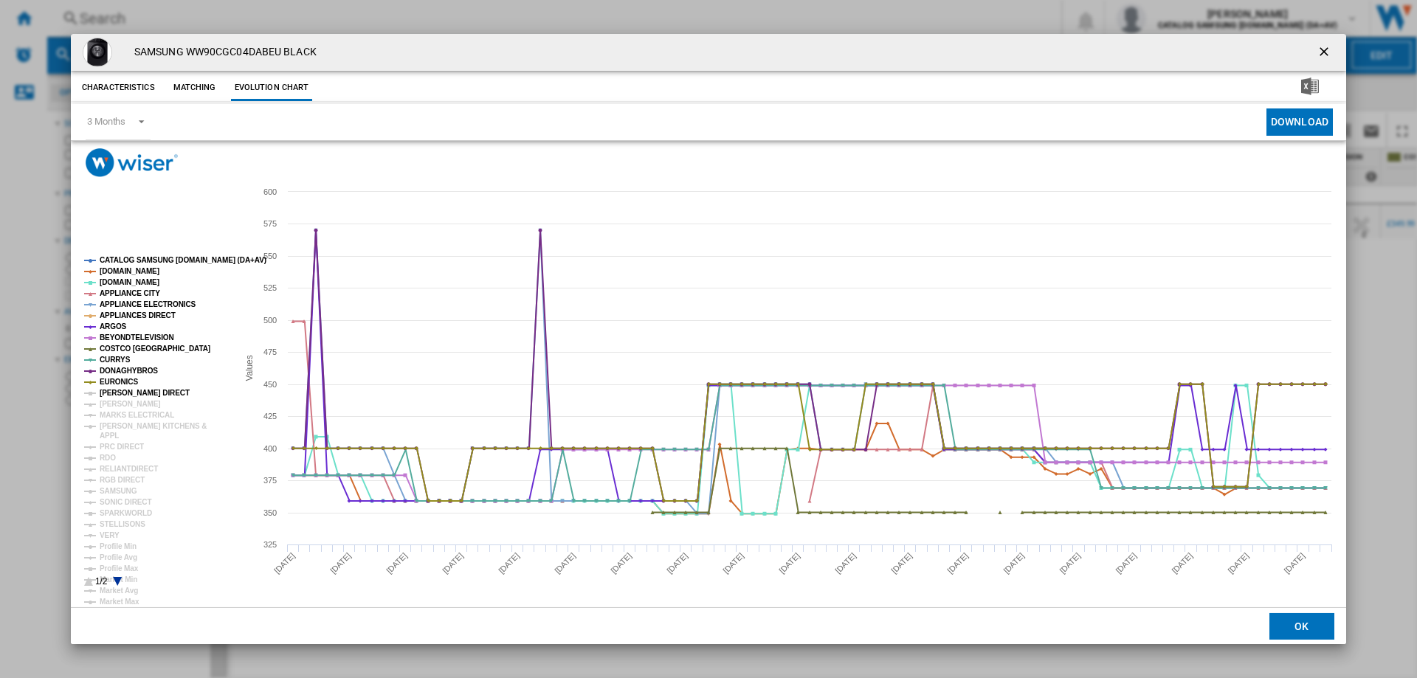
click at [114, 390] on tspan "[PERSON_NAME] DIRECT" at bounding box center [145, 393] width 90 height 8
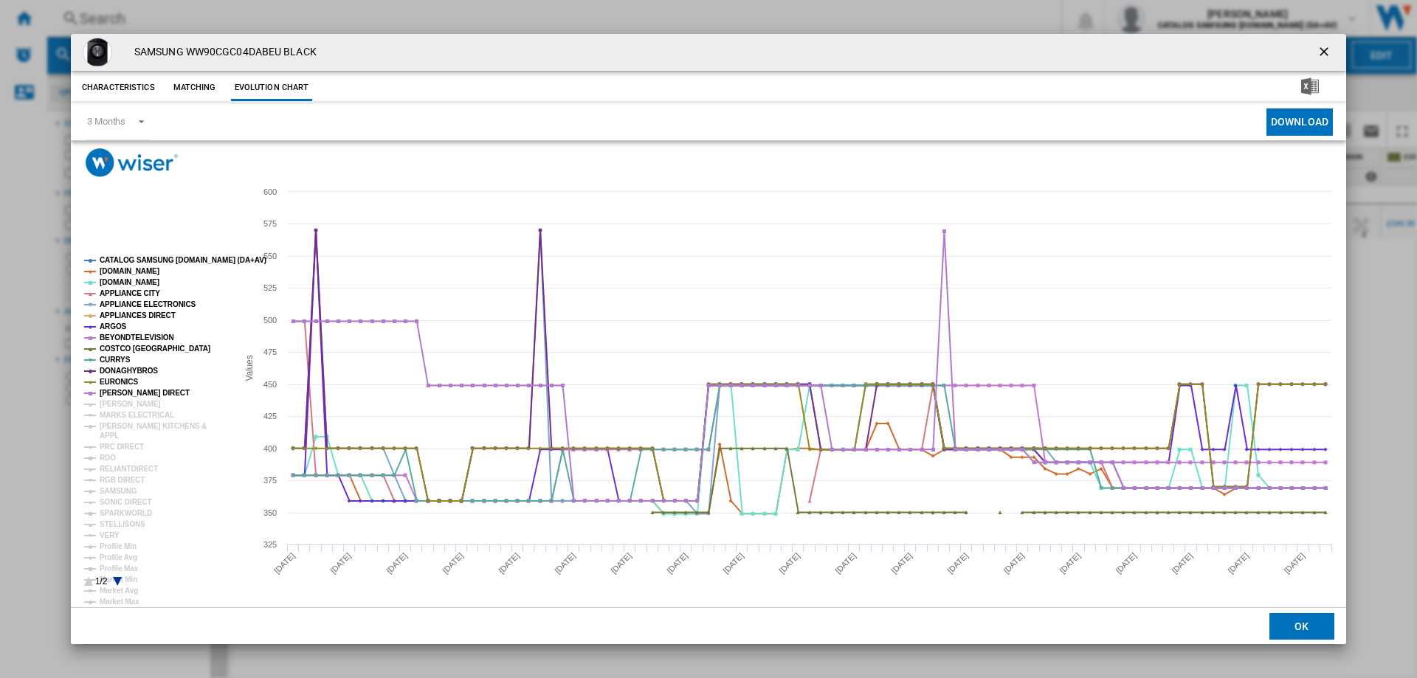
click at [112, 404] on tspan "[PERSON_NAME]" at bounding box center [130, 404] width 61 height 8
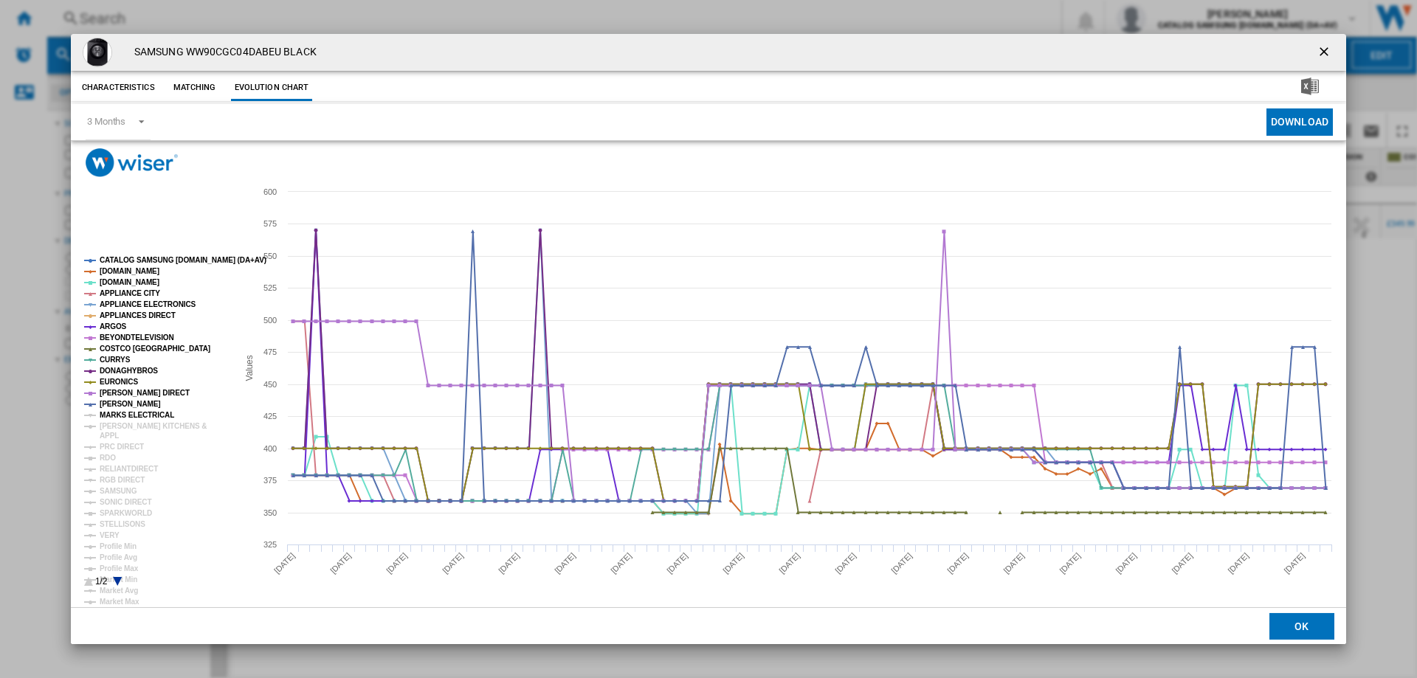
click at [112, 411] on tspan "MARKS ELECTRICAL" at bounding box center [137, 415] width 75 height 8
click at [108, 429] on tspan "[PERSON_NAME] KITCHENS &" at bounding box center [153, 426] width 107 height 8
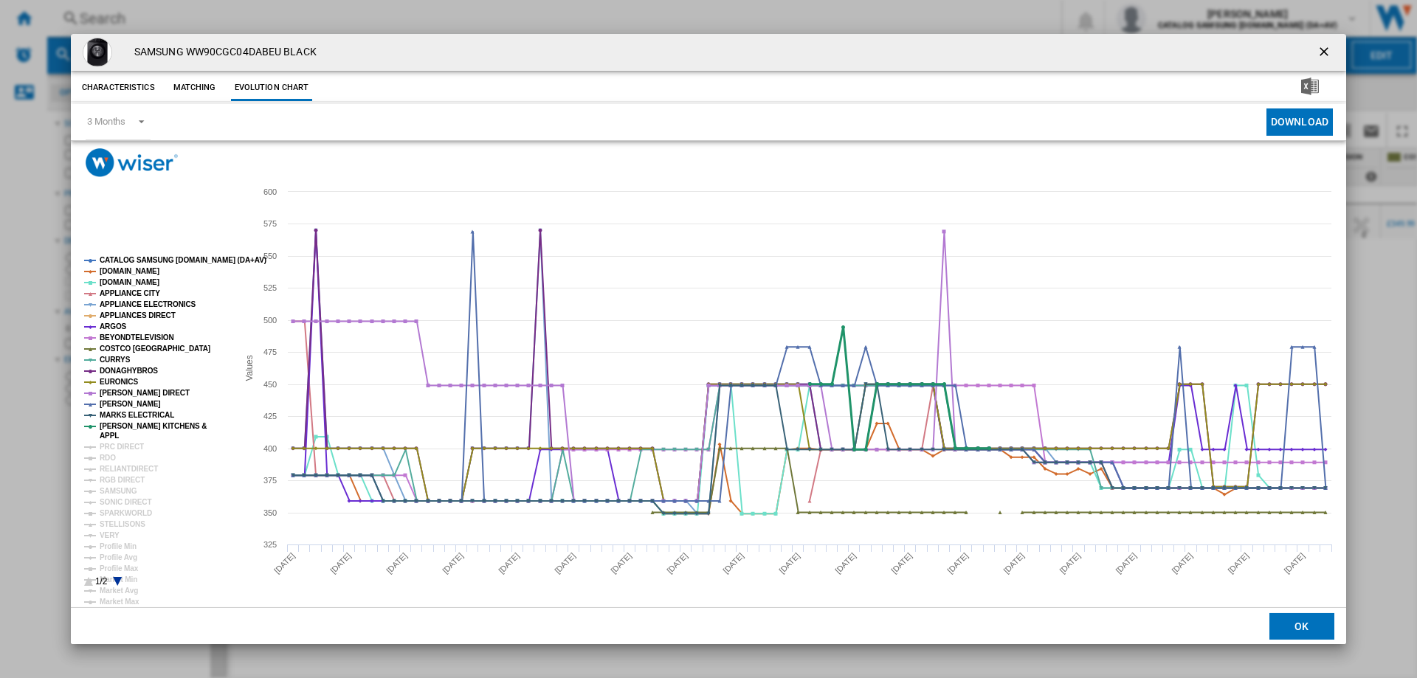
click at [108, 439] on tspan "APPL" at bounding box center [109, 436] width 19 height 8
click at [108, 456] on tspan "RDO" at bounding box center [108, 458] width 16 height 8
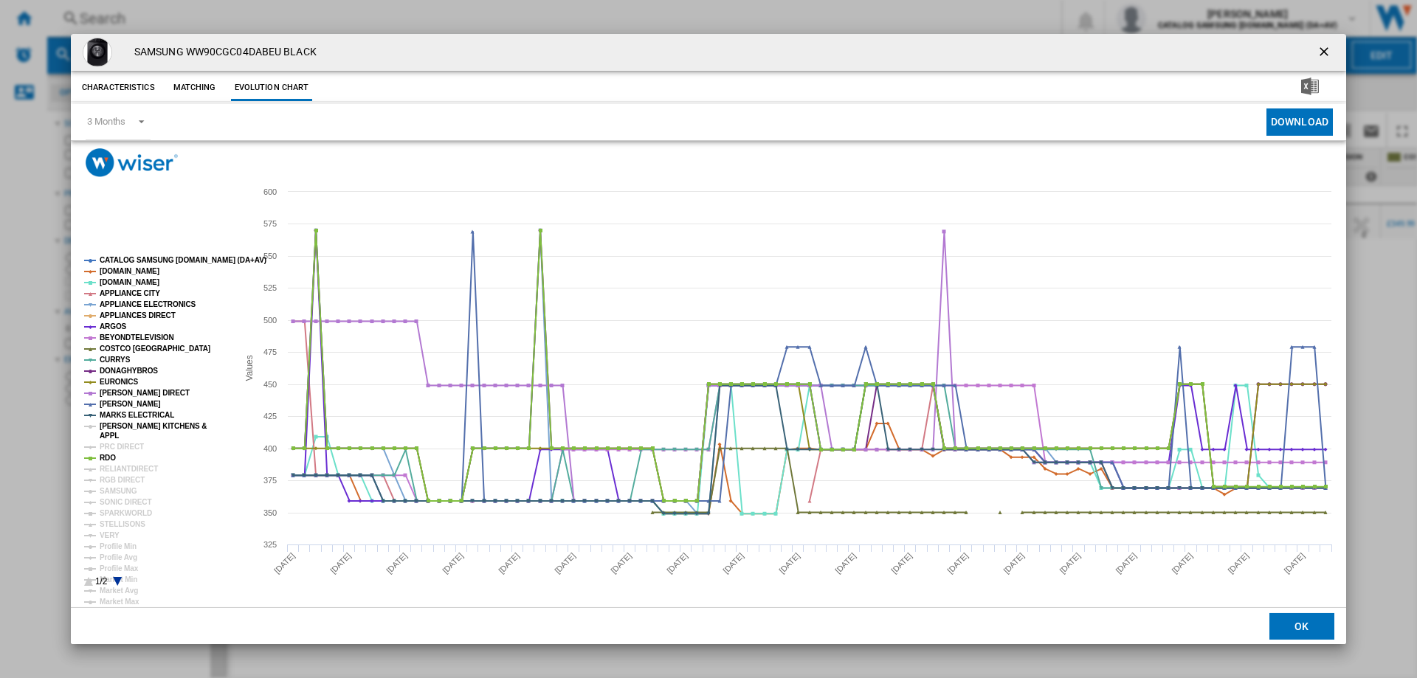
click at [109, 440] on tspan "APPL" at bounding box center [109, 436] width 19 height 8
click at [107, 455] on tspan "RDO" at bounding box center [108, 458] width 16 height 8
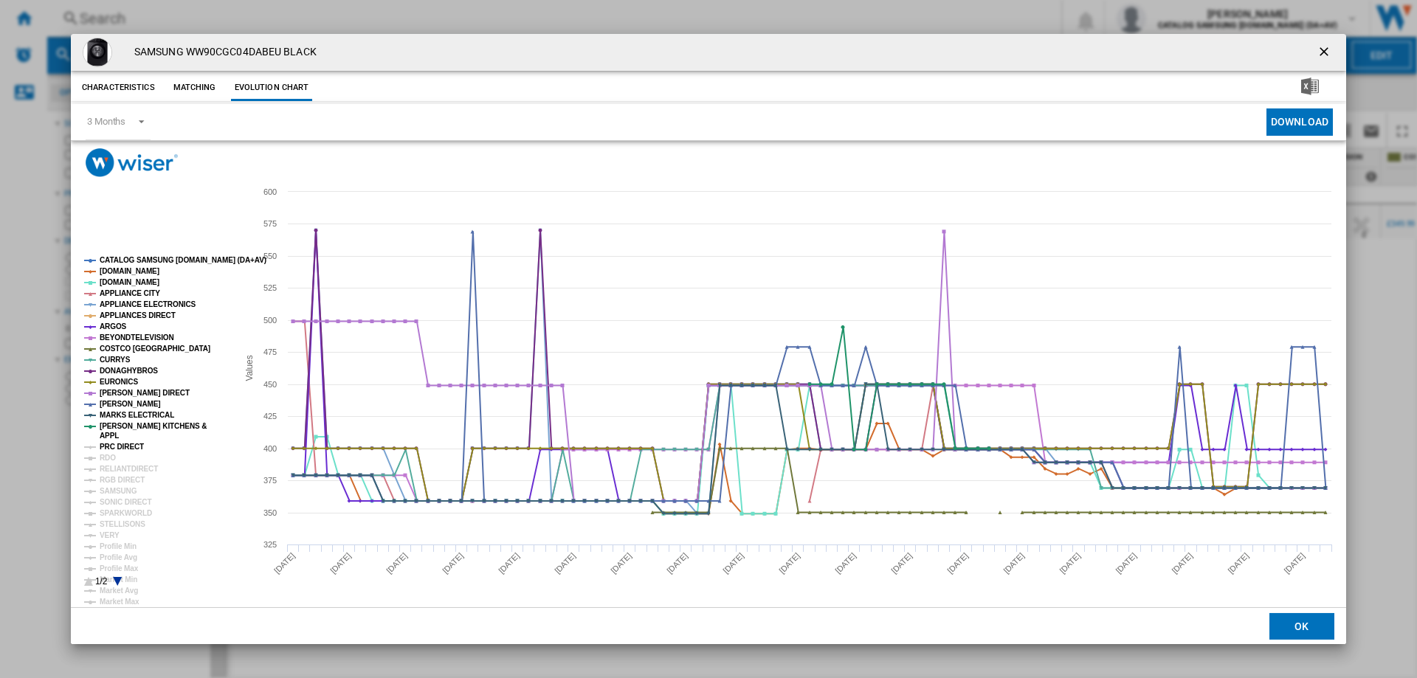
click at [104, 451] on tspan "PRC DIRECT" at bounding box center [122, 447] width 44 height 8
click at [104, 457] on tspan "RDO" at bounding box center [108, 458] width 16 height 8
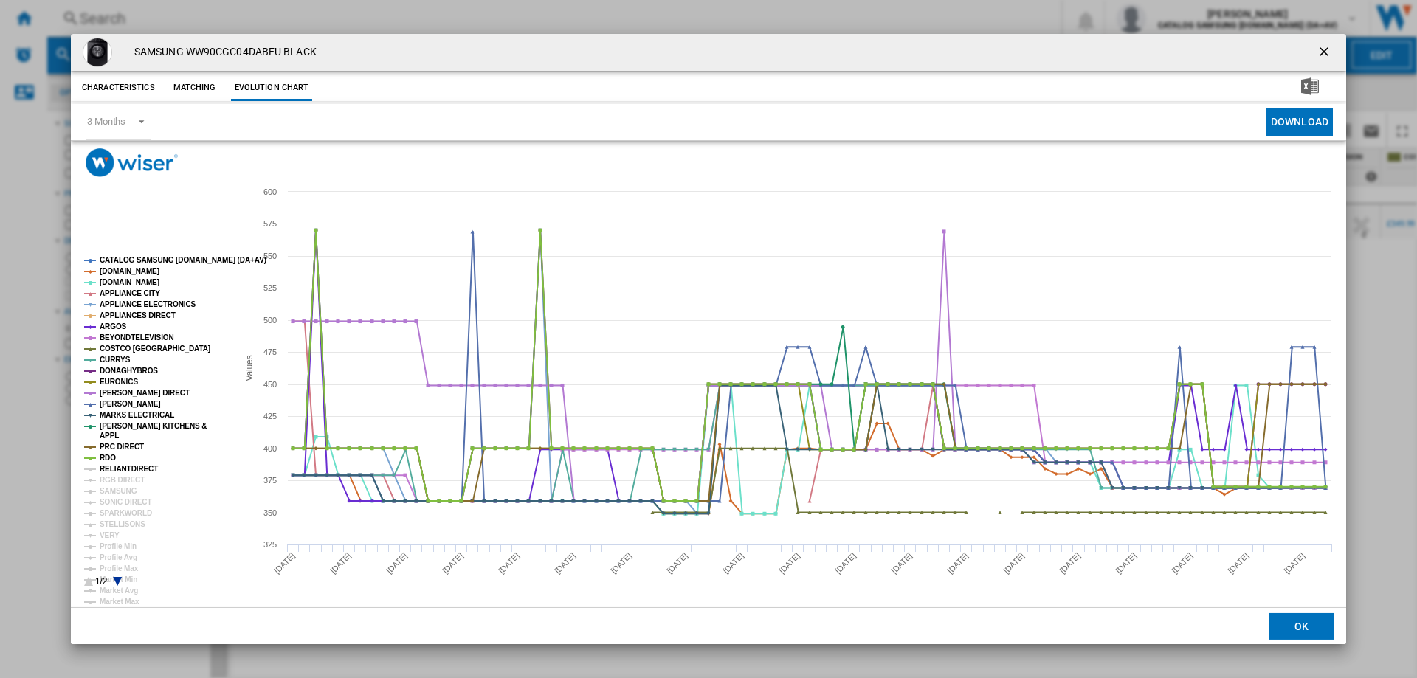
click at [111, 471] on tspan "RELIANTDIRECT" at bounding box center [129, 469] width 58 height 8
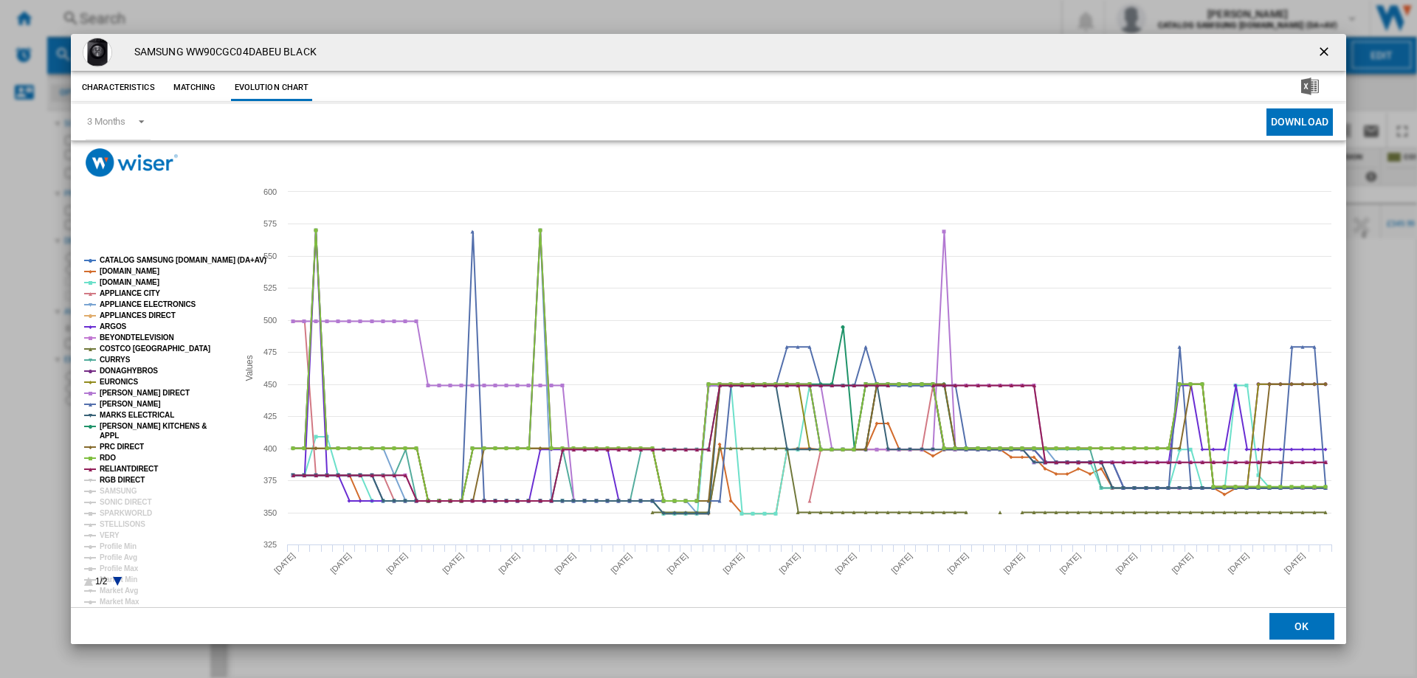
click at [110, 477] on tspan "RGB DIRECT" at bounding box center [122, 480] width 45 height 8
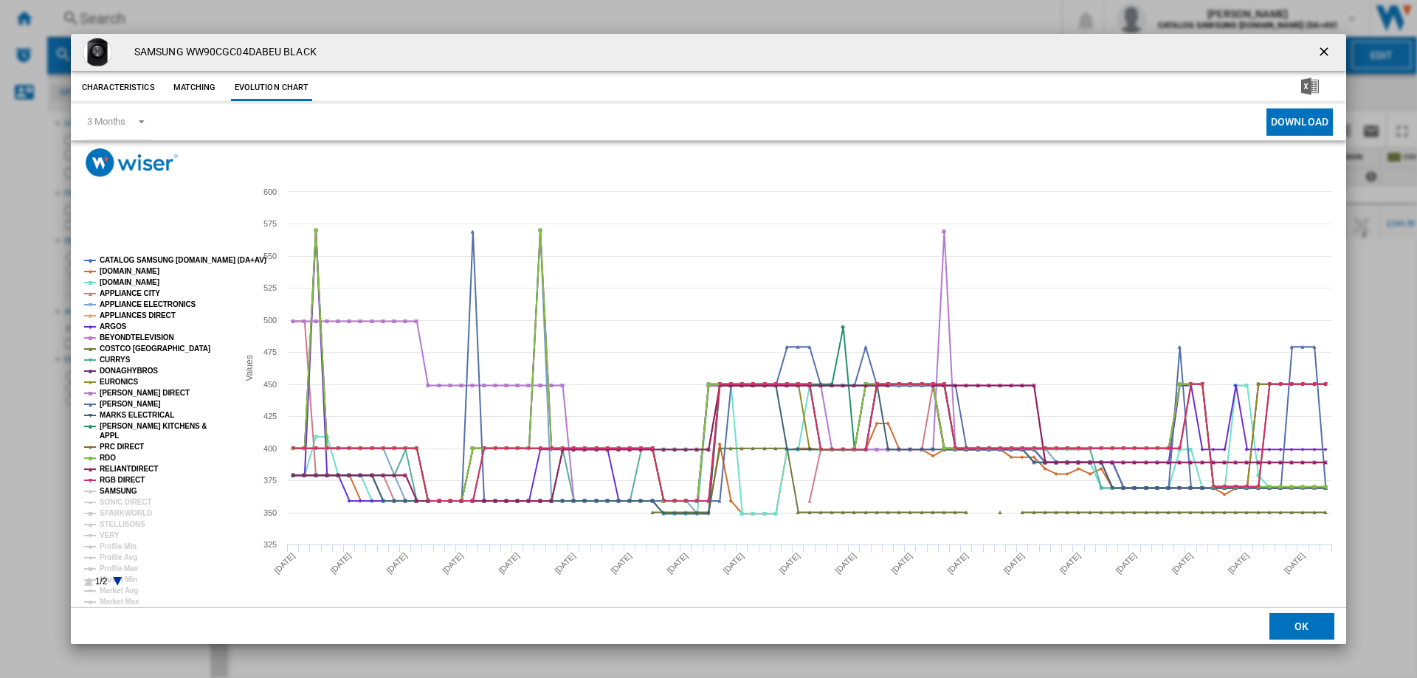
click at [110, 488] on tspan "SAMSUNG" at bounding box center [119, 491] width 38 height 8
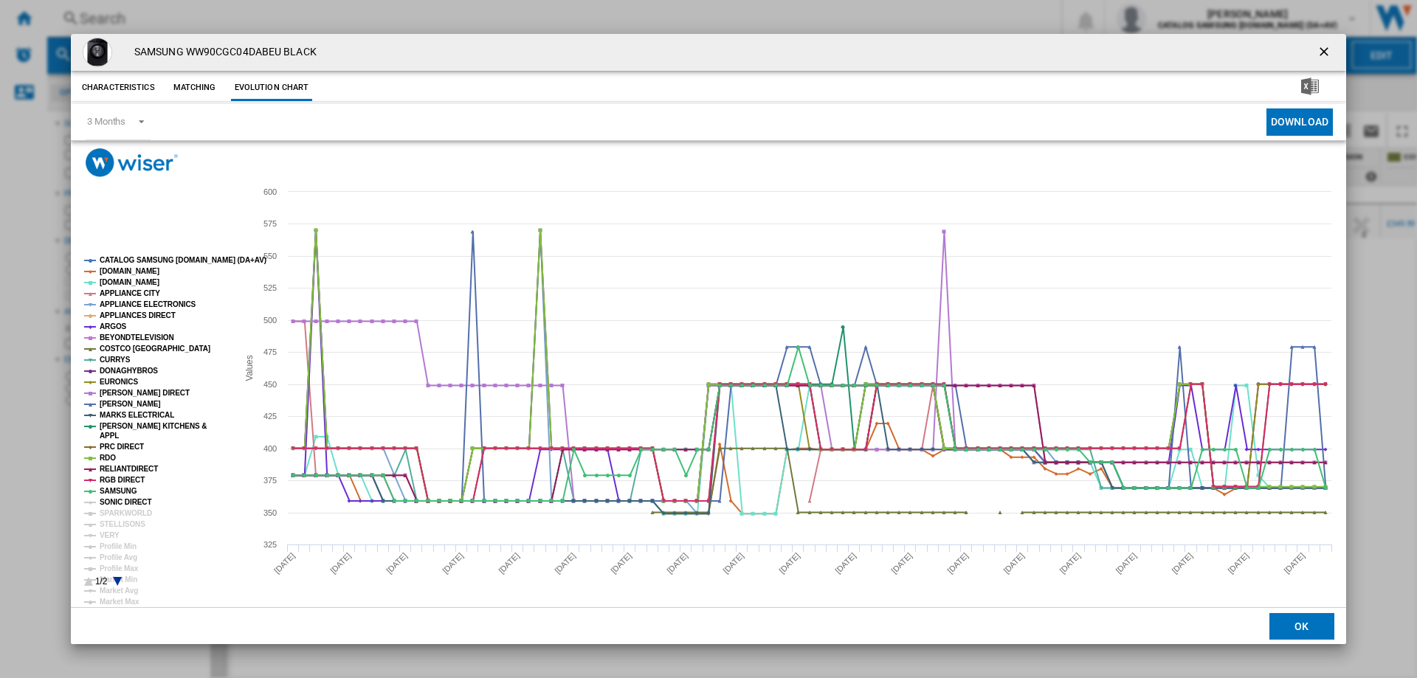
click at [112, 503] on tspan "SONIC DIRECT" at bounding box center [126, 502] width 52 height 8
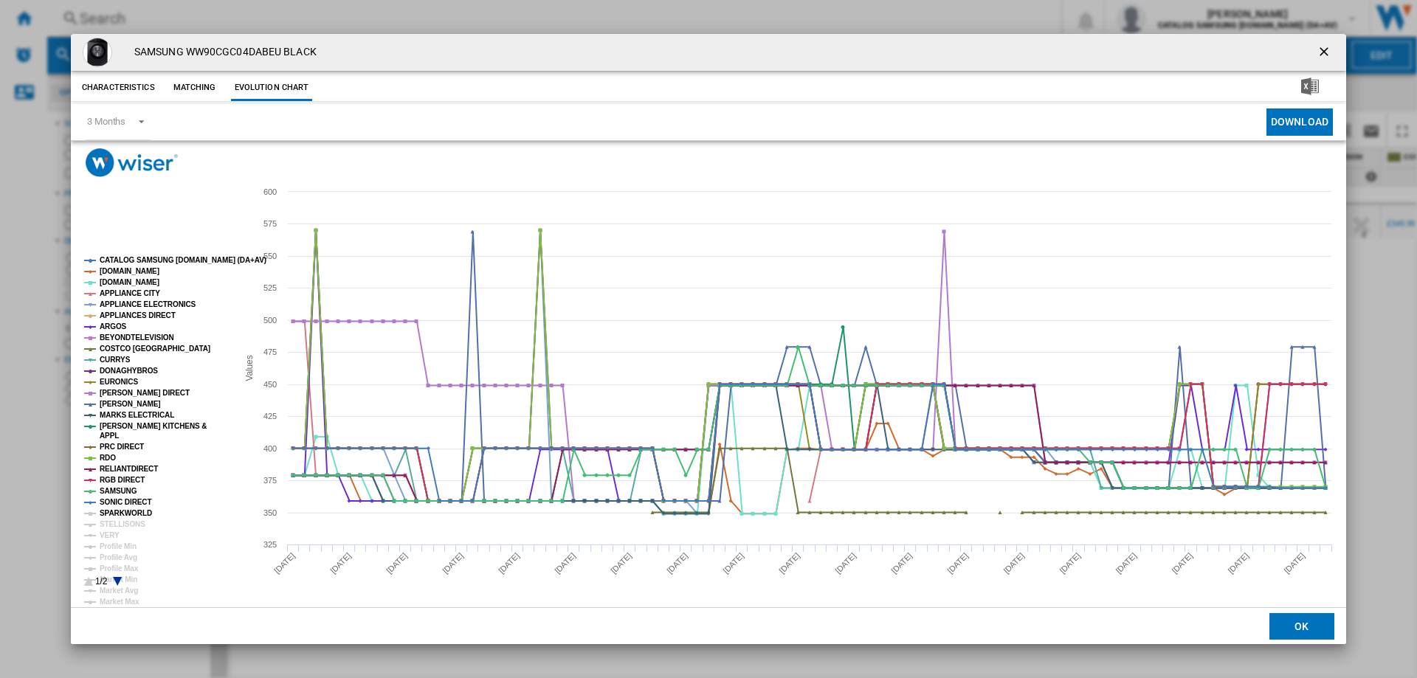
click at [117, 511] on tspan "SPARKWORLD" at bounding box center [126, 513] width 52 height 8
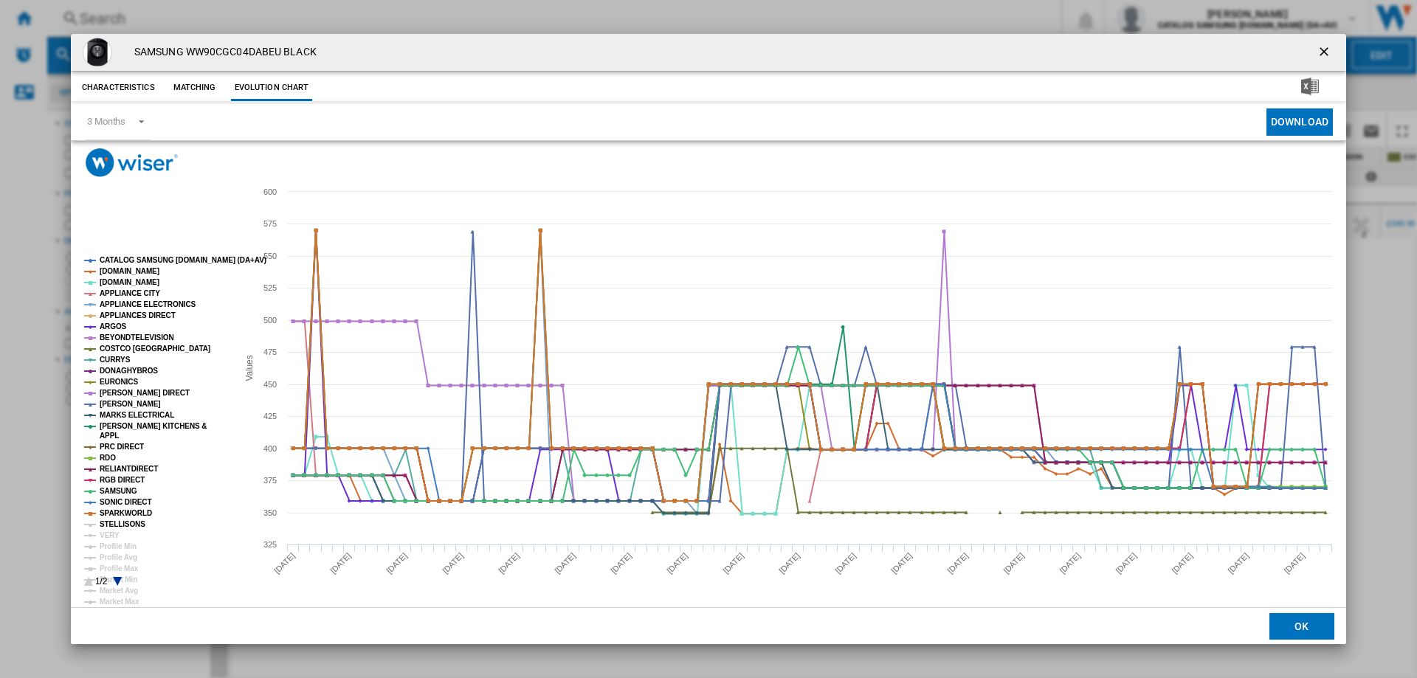
click at [117, 520] on tspan "STELLISONS" at bounding box center [123, 524] width 46 height 8
click at [113, 536] on tspan "VERY" at bounding box center [110, 535] width 20 height 8
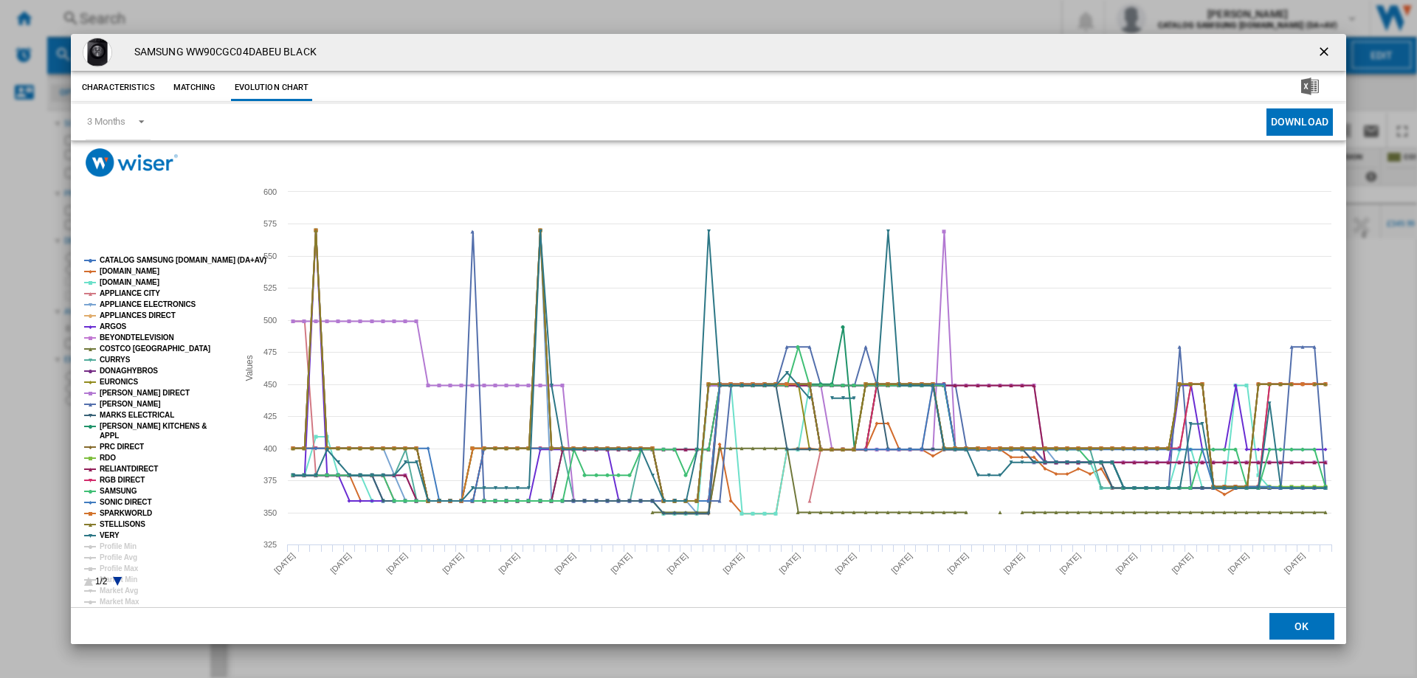
click at [1325, 57] on ng-md-icon "getI18NText('BUTTONS.CLOSE_DIALOG')" at bounding box center [1325, 53] width 18 height 18
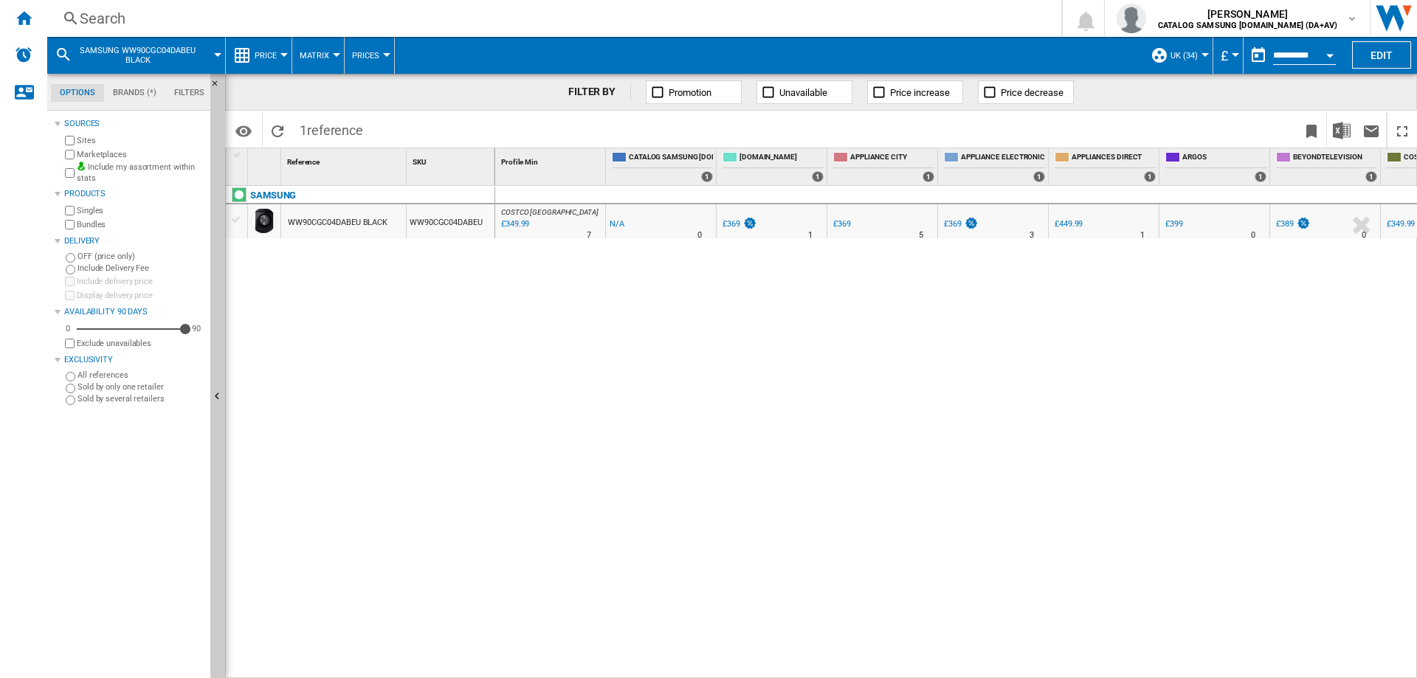
click at [284, 27] on div "Search" at bounding box center [551, 18] width 943 height 21
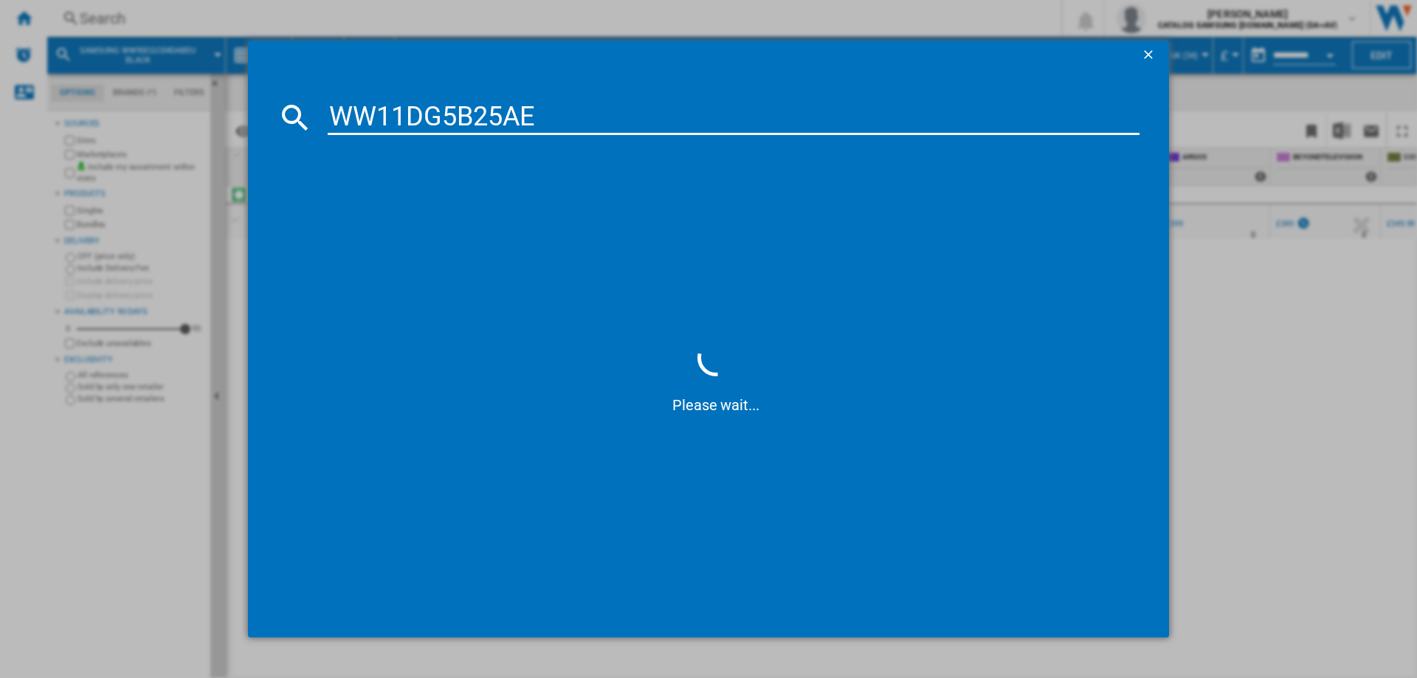
type input "WW11DG5B25AE"
click at [481, 213] on div "SAMSUNG WW11DG5B25AE WHITE" at bounding box center [718, 213] width 797 height 15
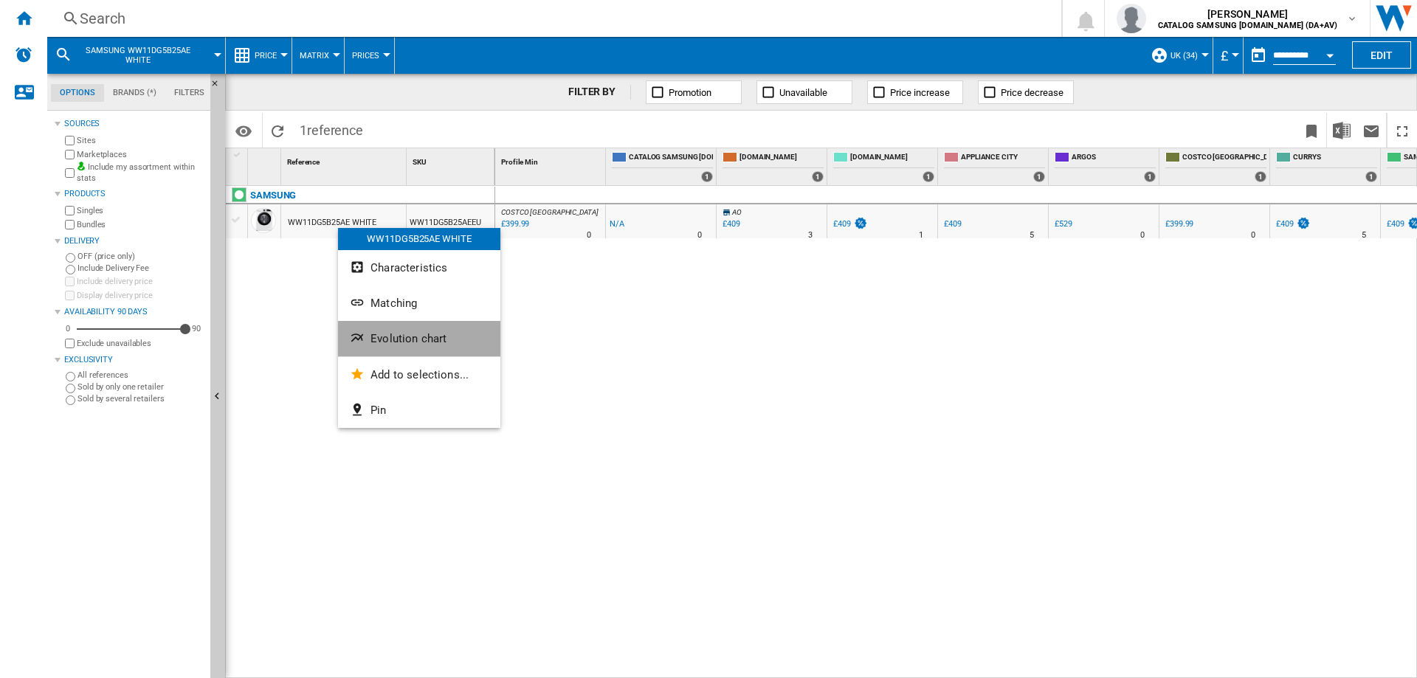
click at [378, 335] on span "Evolution chart" at bounding box center [408, 338] width 76 height 13
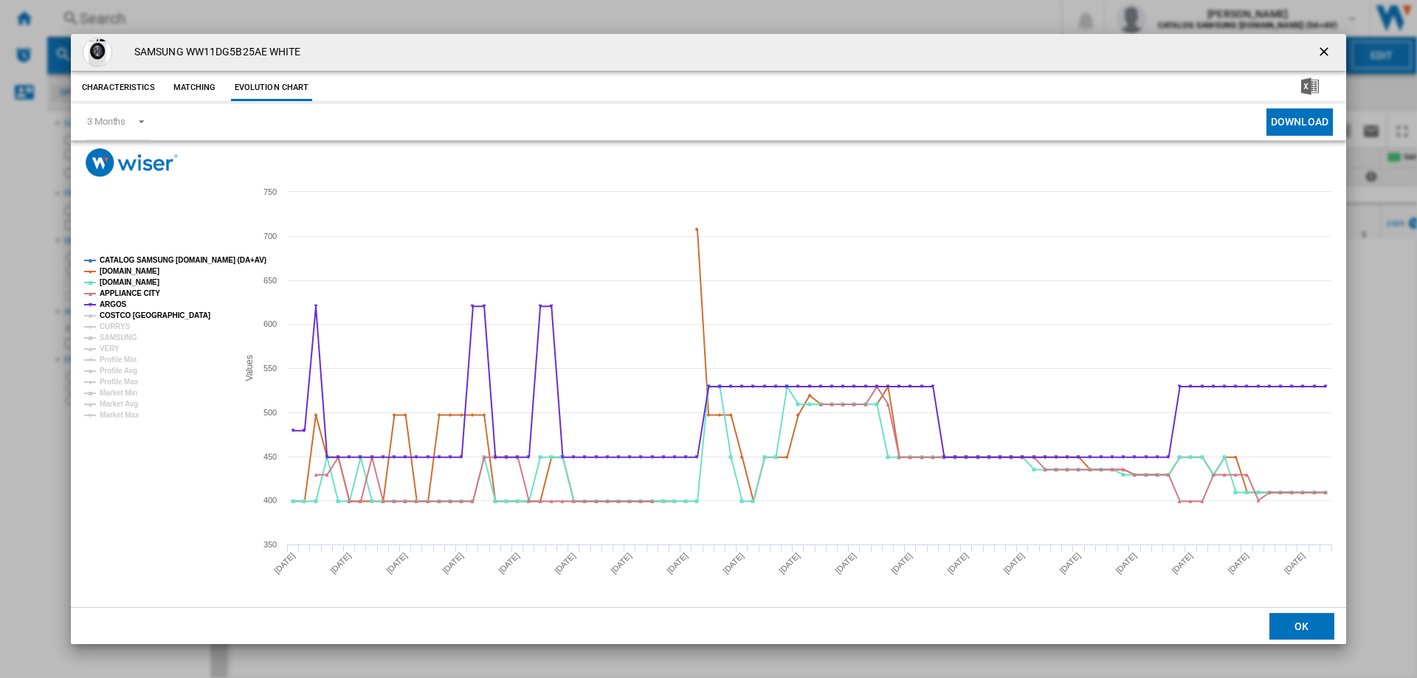
click at [110, 311] on tspan "COSTCO [GEOGRAPHIC_DATA]" at bounding box center [155, 315] width 111 height 8
click at [107, 319] on tspan "COSTCO [GEOGRAPHIC_DATA]" at bounding box center [155, 315] width 111 height 8
click at [108, 327] on tspan "CURRYS" at bounding box center [115, 326] width 31 height 8
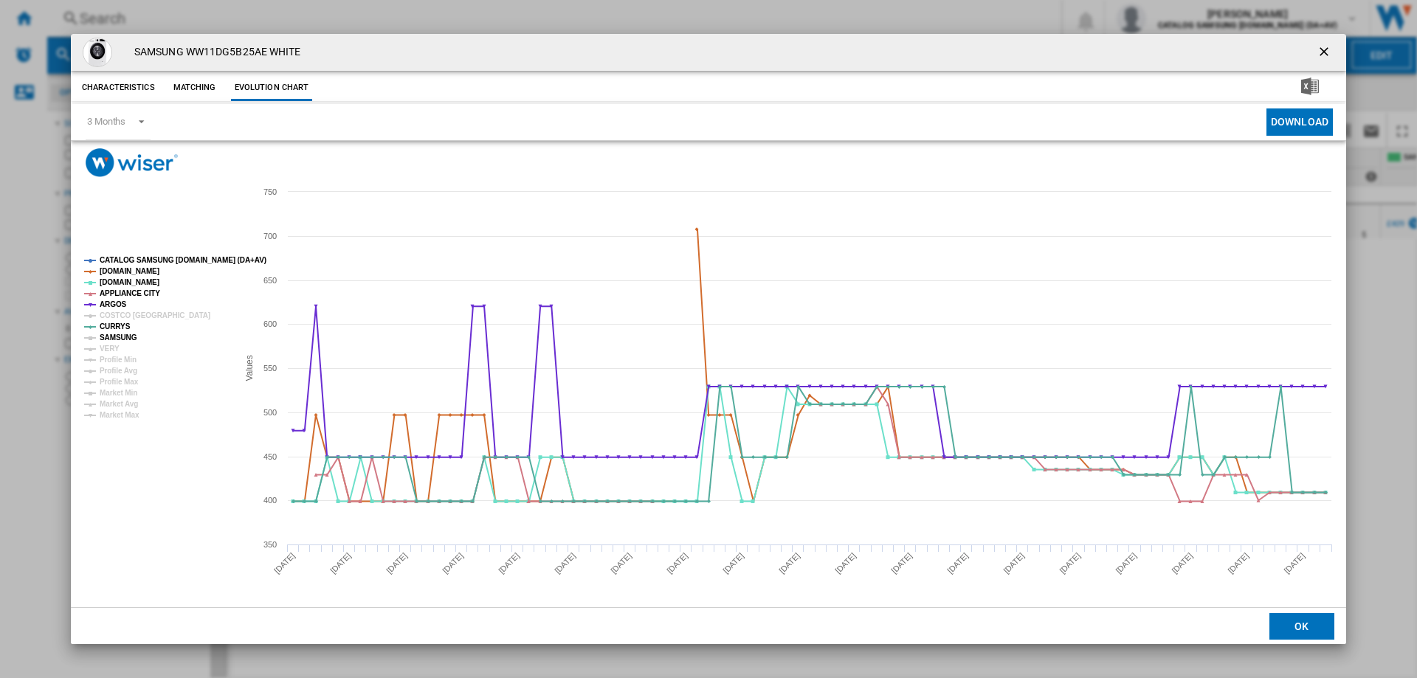
click at [108, 342] on tspan "SAMSUNG" at bounding box center [119, 337] width 38 height 8
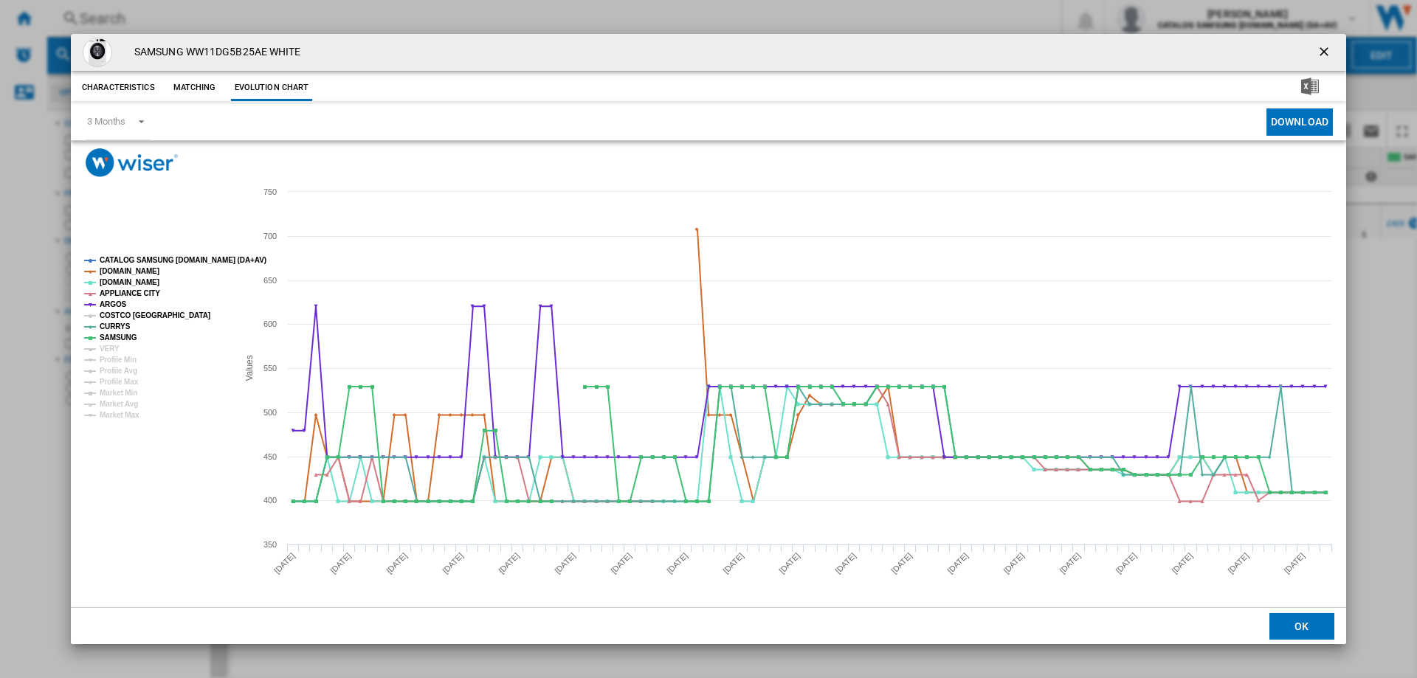
click at [114, 315] on tspan "COSTCO [GEOGRAPHIC_DATA]" at bounding box center [155, 315] width 111 height 8
click at [106, 350] on tspan "VERY" at bounding box center [110, 349] width 20 height 8
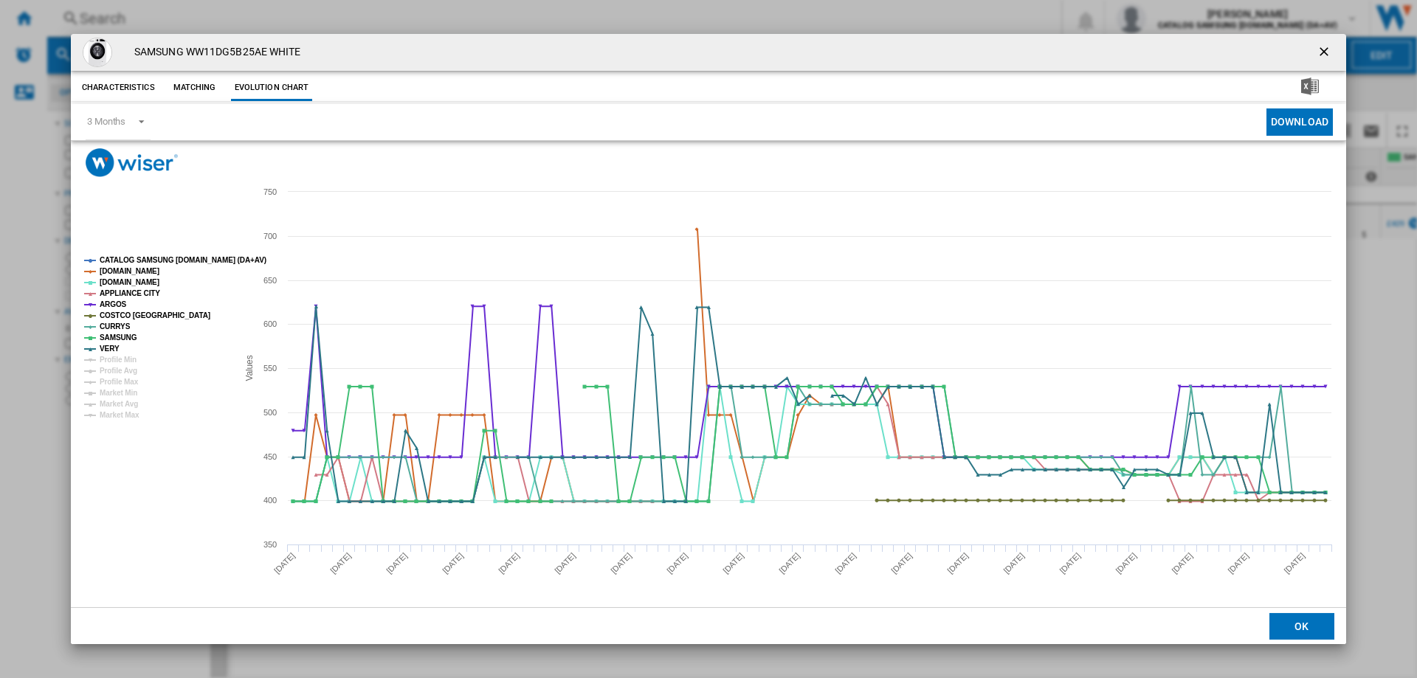
click at [1318, 48] on ng-md-icon "getI18NText('BUTTONS.CLOSE_DIALOG')" at bounding box center [1325, 53] width 18 height 18
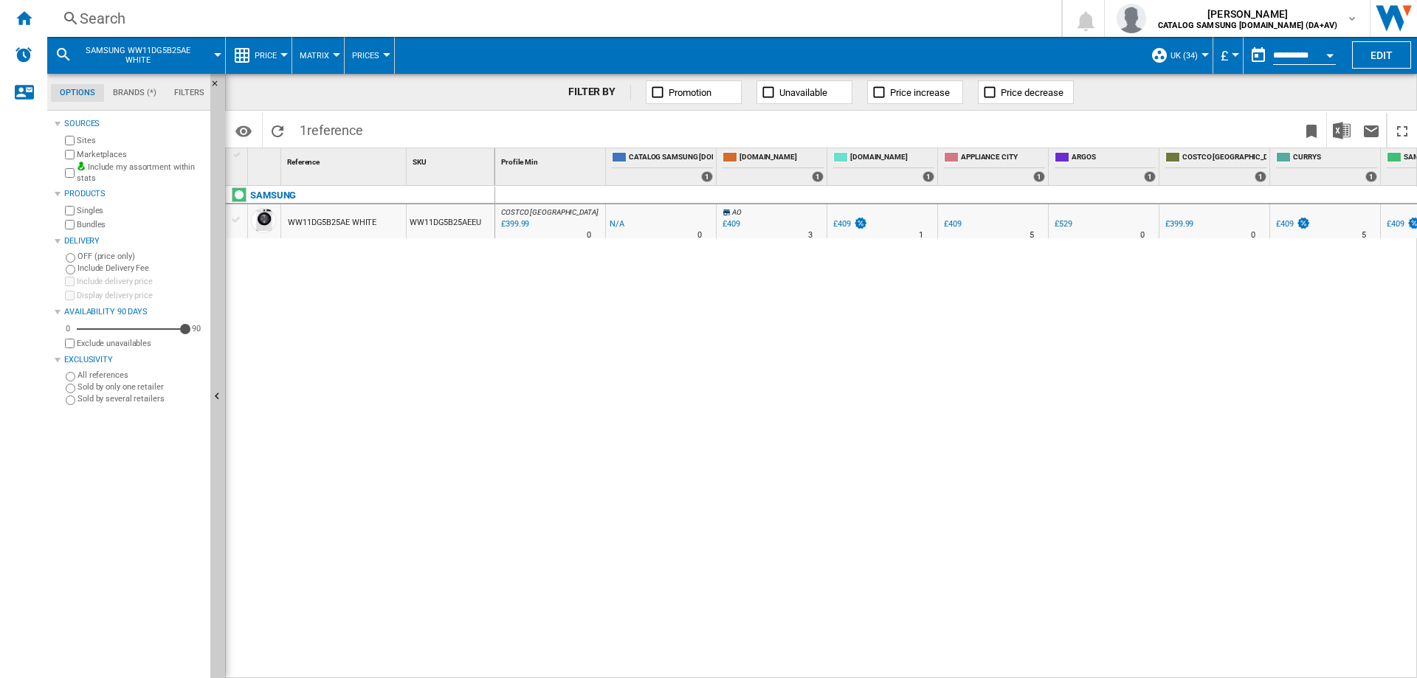
drag, startPoint x: 672, startPoint y: 667, endPoint x: 847, endPoint y: 663, distance: 174.9
click at [847, 663] on div "COSTCO [GEOGRAPHIC_DATA] : UK COSTCO -1.0 % £399.99 % N/A 0 COSTCO [GEOGRAPHIC_…" at bounding box center [956, 432] width 922 height 493
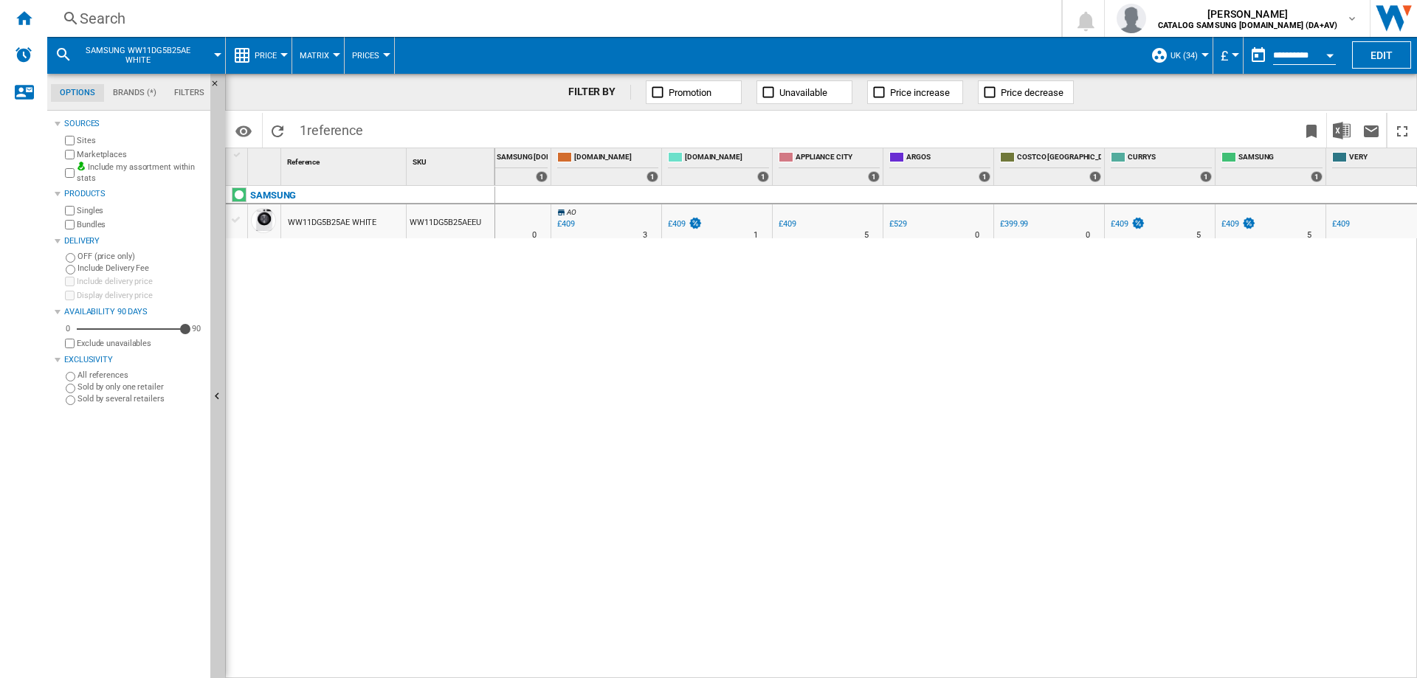
scroll to position [0, 184]
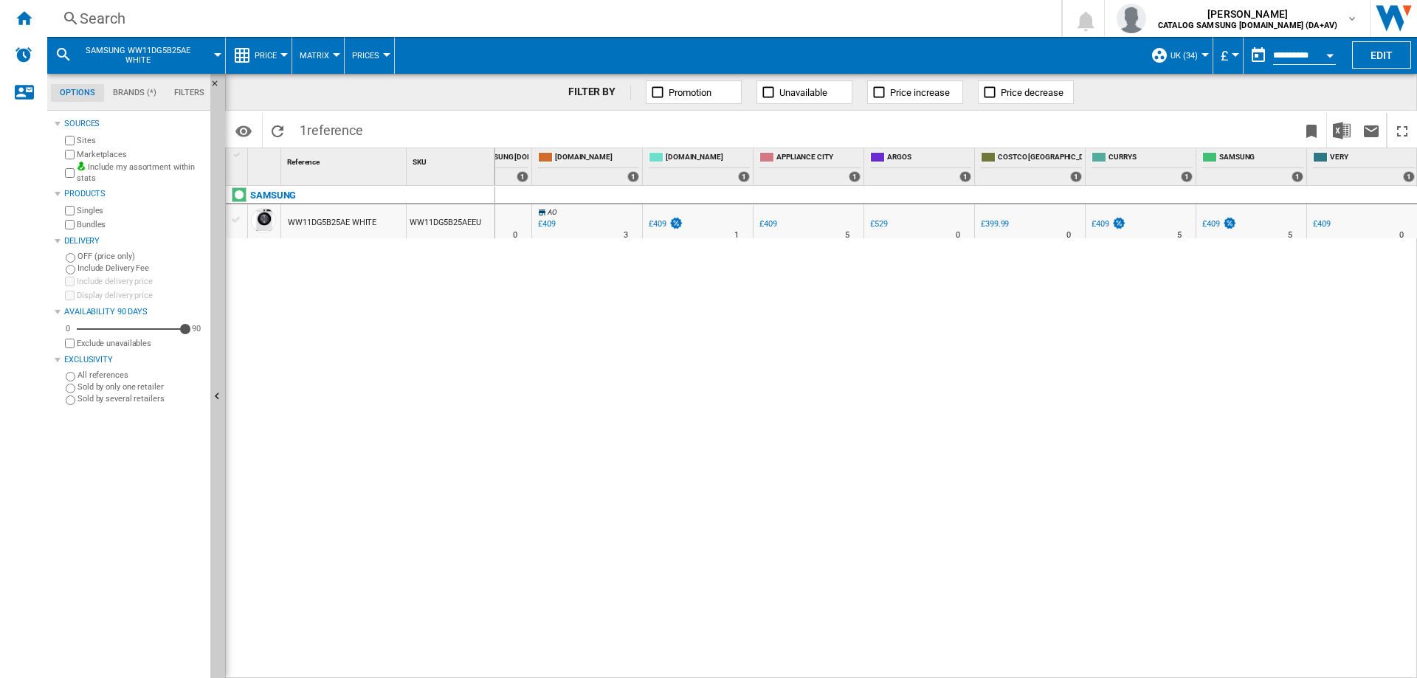
click at [90, 23] on div "Search" at bounding box center [551, 18] width 943 height 21
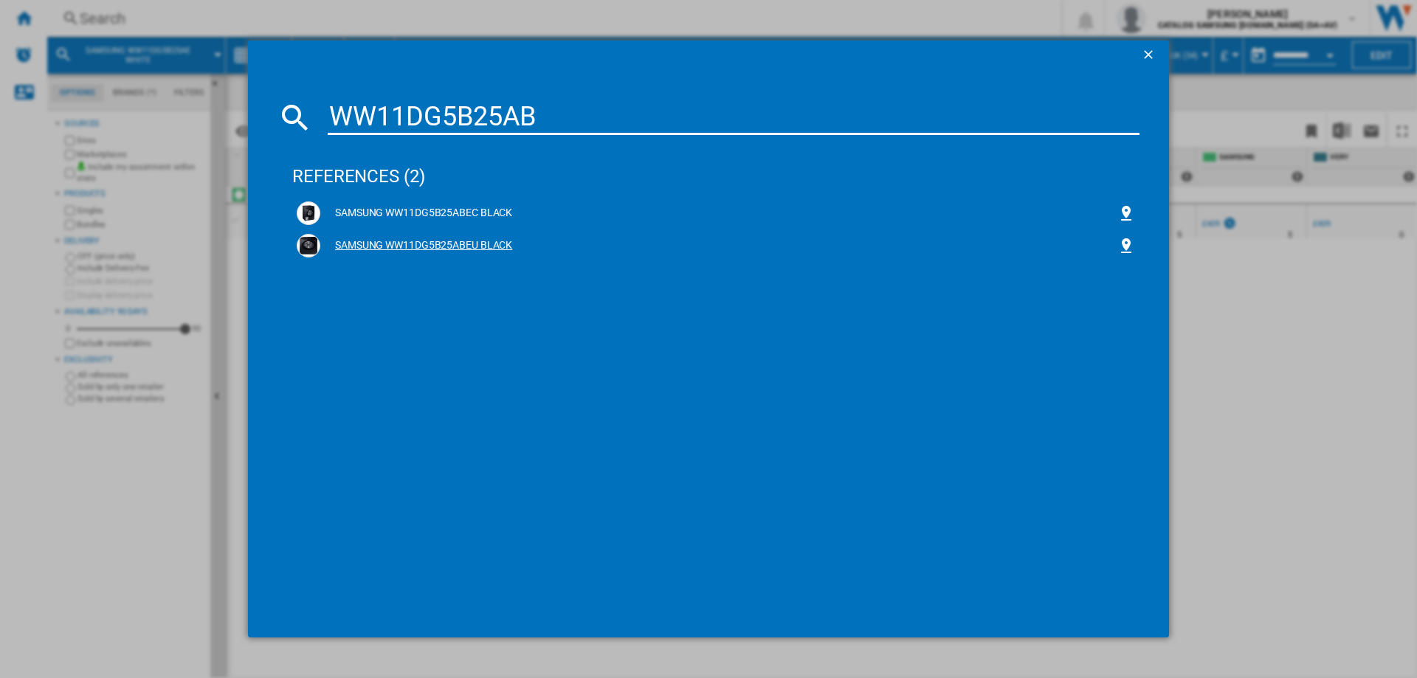
type input "WW11DG5B25AB"
click at [418, 238] on div "SAMSUNG WW11DG5B25ABEU BLACK" at bounding box center [718, 245] width 797 height 15
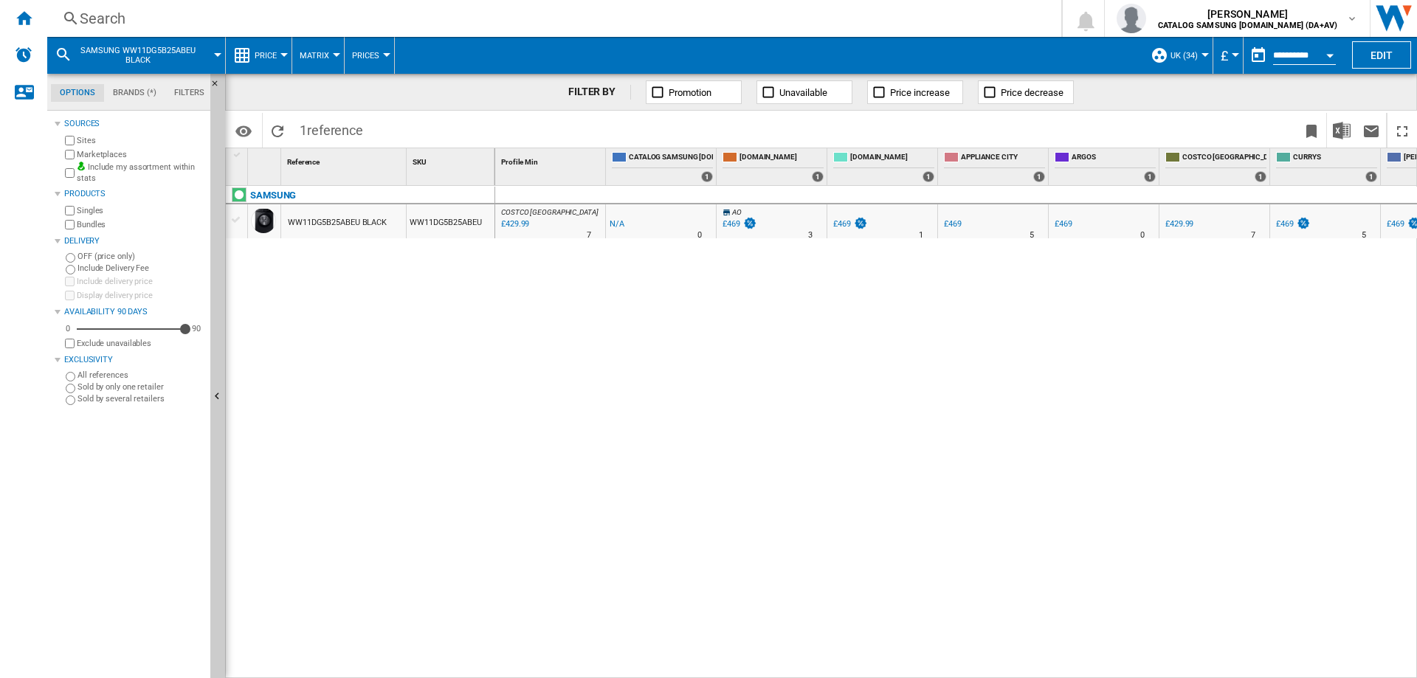
click at [354, 222] on div "WW11DG5B25ABEU BLACK" at bounding box center [337, 223] width 99 height 34
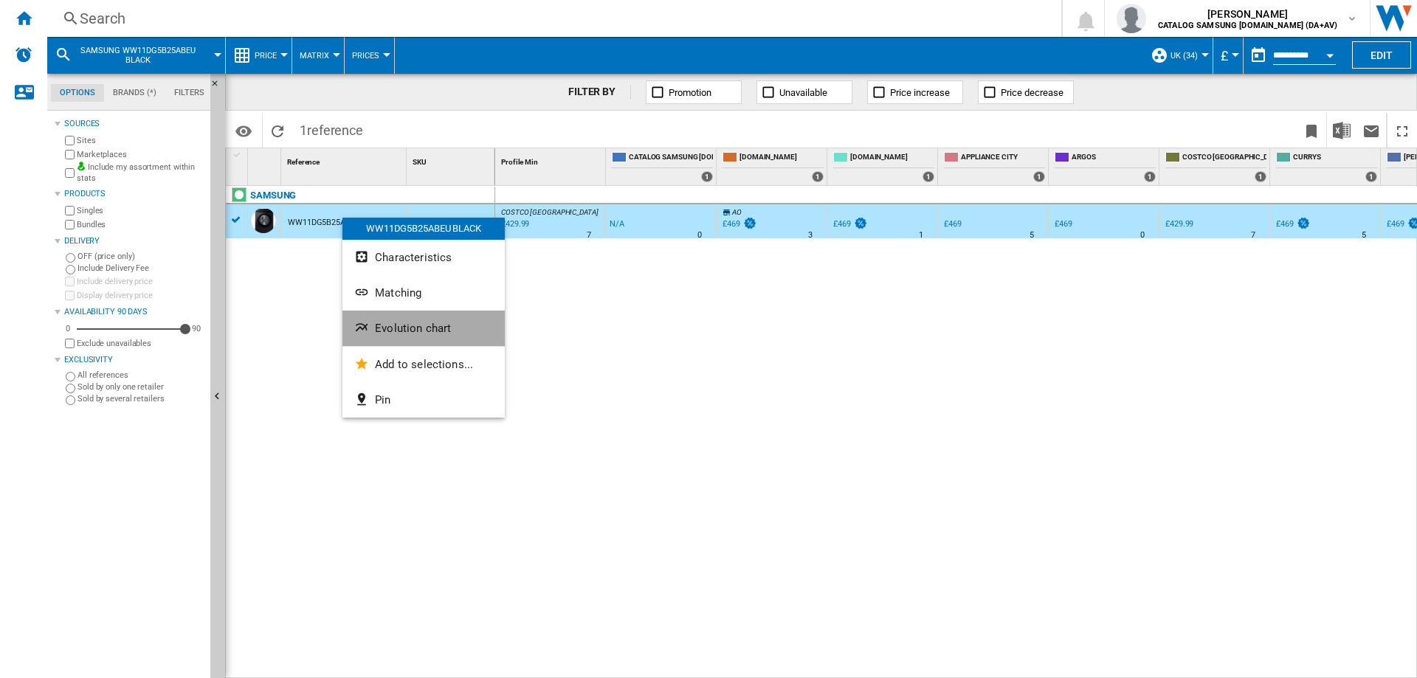
click at [390, 333] on span "Evolution chart" at bounding box center [413, 328] width 76 height 13
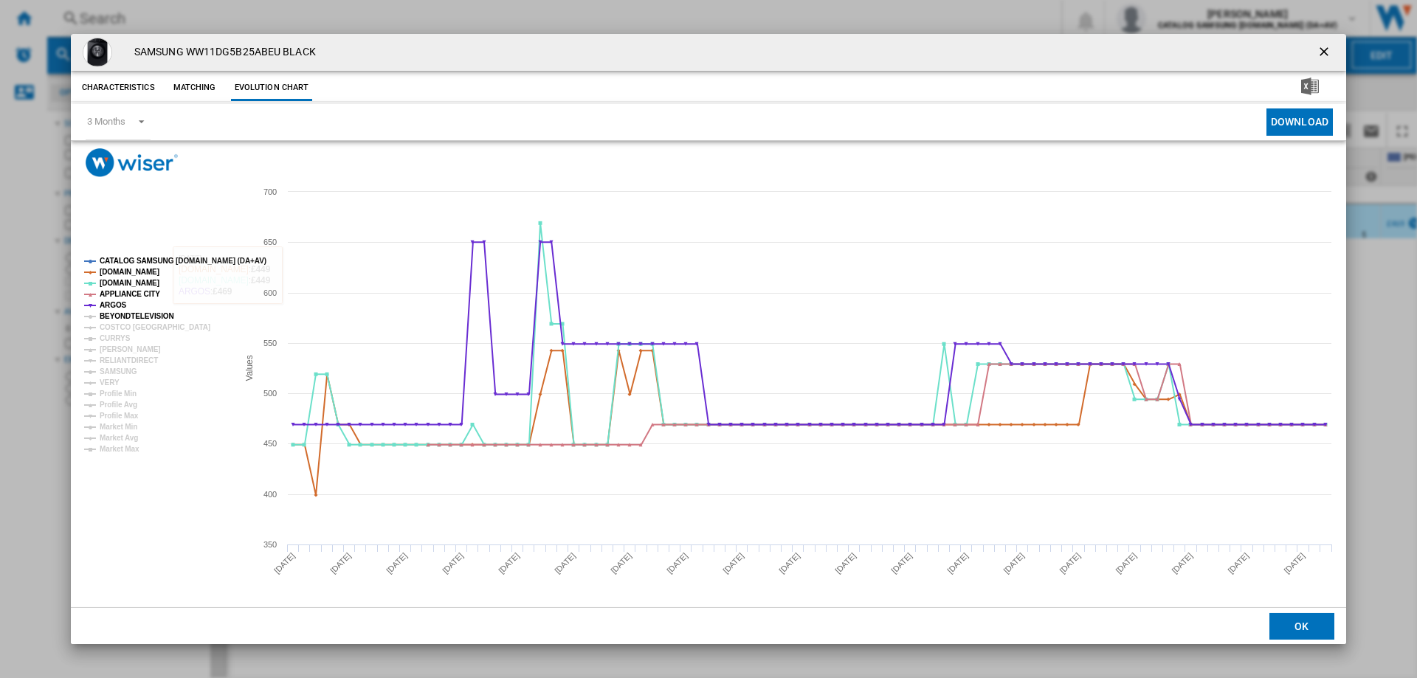
click at [143, 319] on tspan "BEYONDTELEVISION" at bounding box center [137, 316] width 75 height 8
click at [122, 325] on tspan "COSTCO [GEOGRAPHIC_DATA]" at bounding box center [155, 327] width 111 height 8
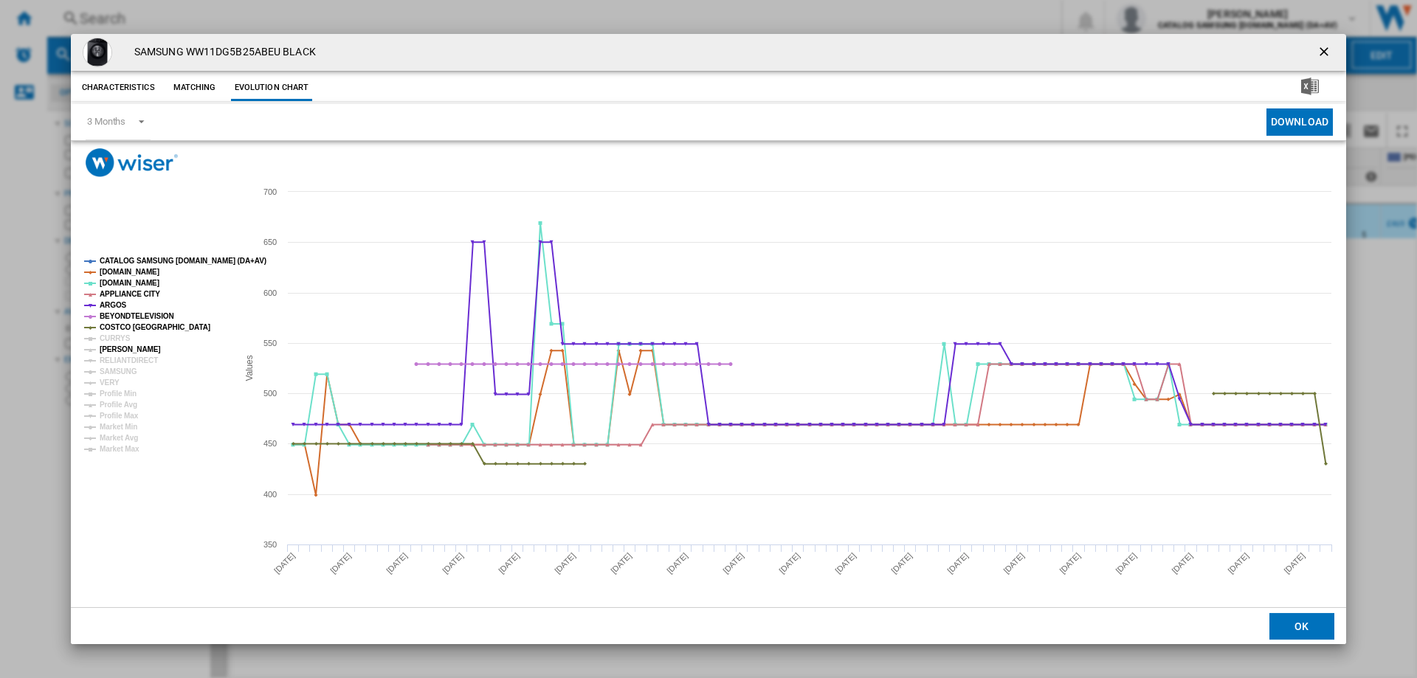
click at [108, 345] on tspan "[PERSON_NAME]" at bounding box center [130, 349] width 61 height 8
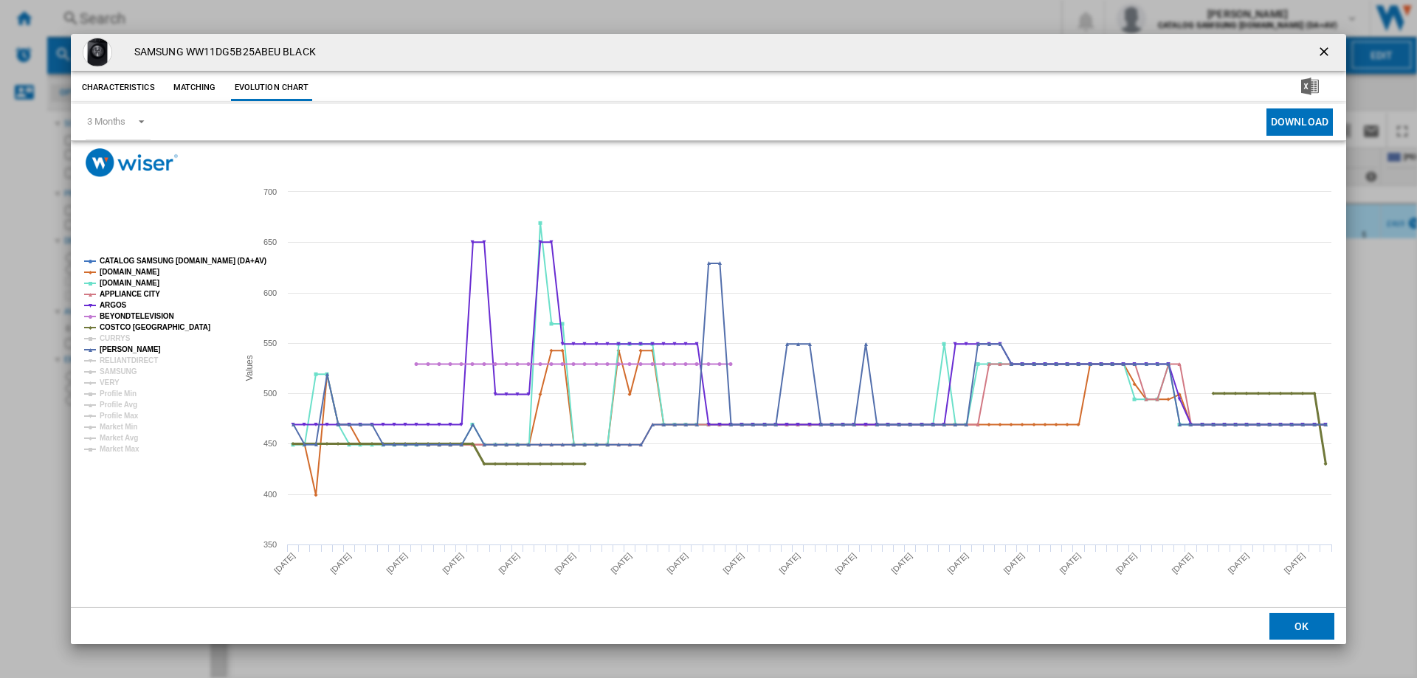
click at [104, 331] on tspan "COSTCO [GEOGRAPHIC_DATA]" at bounding box center [155, 327] width 111 height 8
click at [107, 337] on tspan "CURRYS" at bounding box center [115, 338] width 31 height 8
click at [103, 328] on tspan "COSTCO [GEOGRAPHIC_DATA]" at bounding box center [155, 327] width 111 height 8
click at [111, 363] on tspan "RELIANTDIRECT" at bounding box center [129, 360] width 58 height 8
click at [109, 369] on tspan "SAMSUNG" at bounding box center [119, 371] width 38 height 8
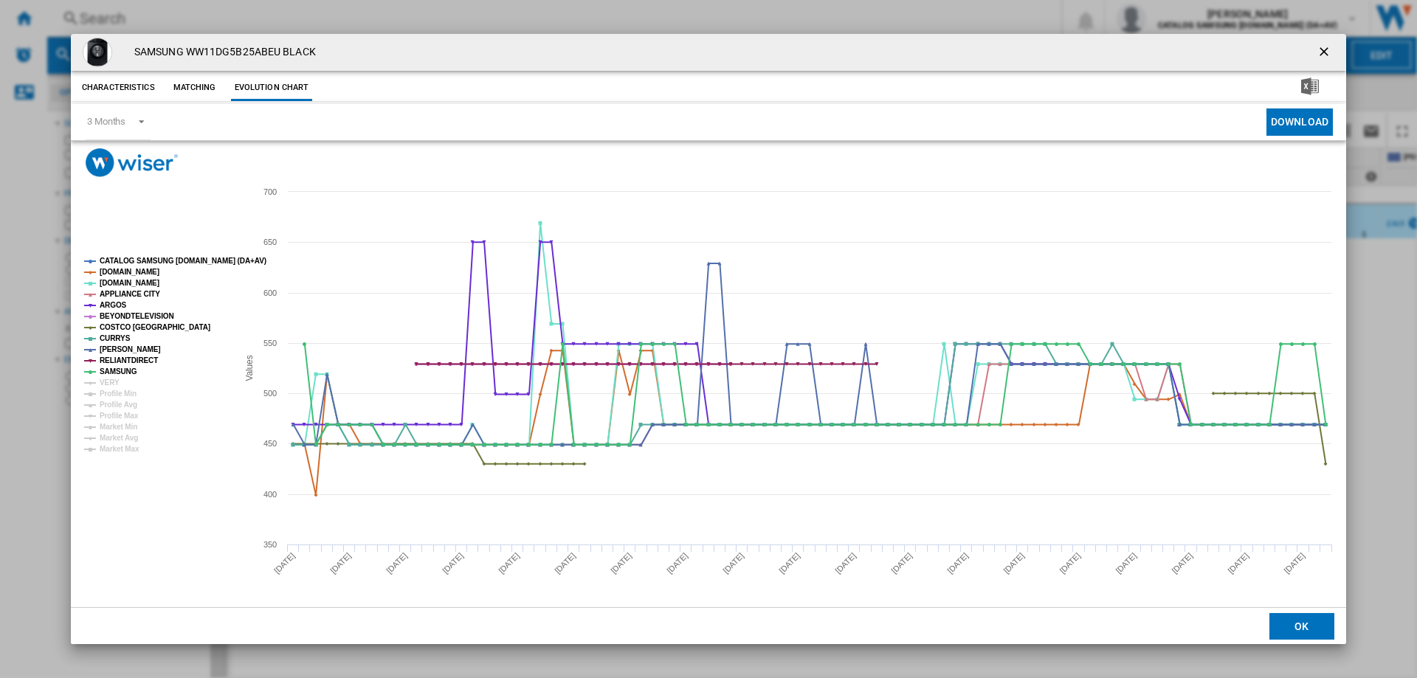
click at [100, 390] on tspan "Profile Min" at bounding box center [118, 394] width 37 height 8
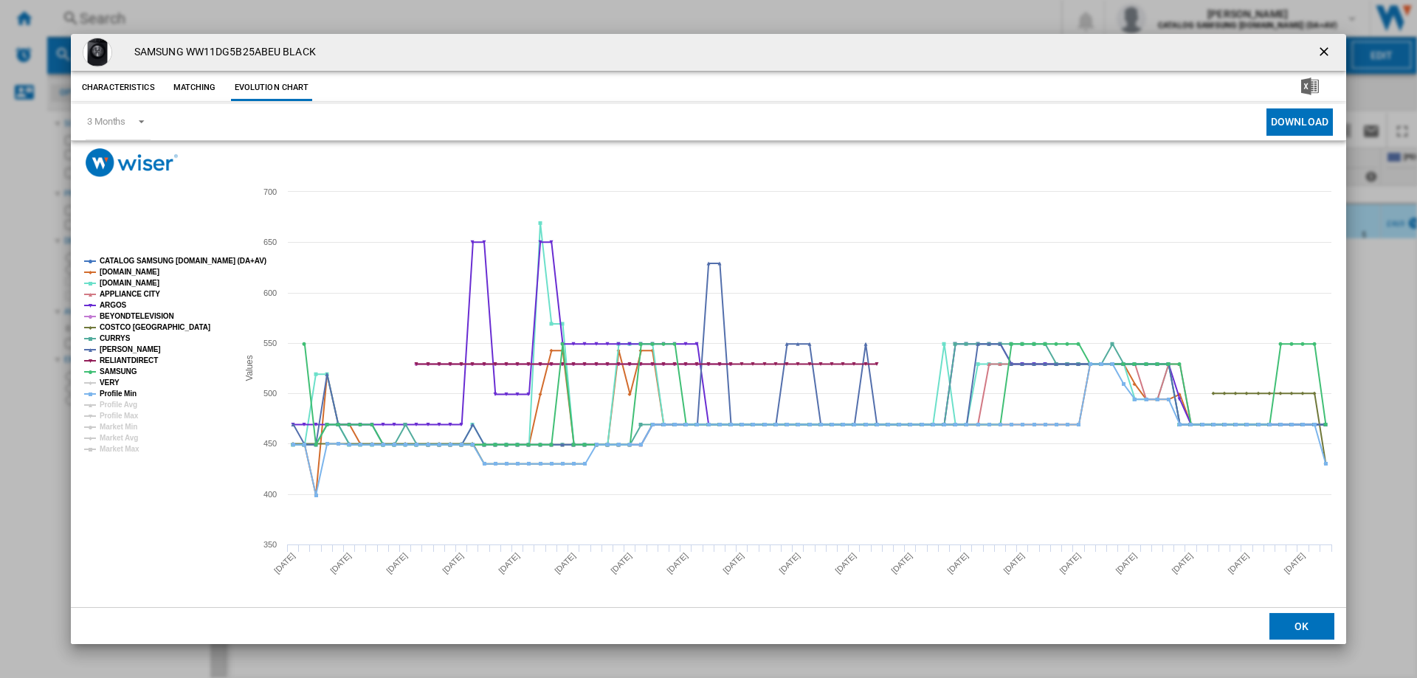
click at [108, 381] on tspan "VERY" at bounding box center [110, 382] width 20 height 8
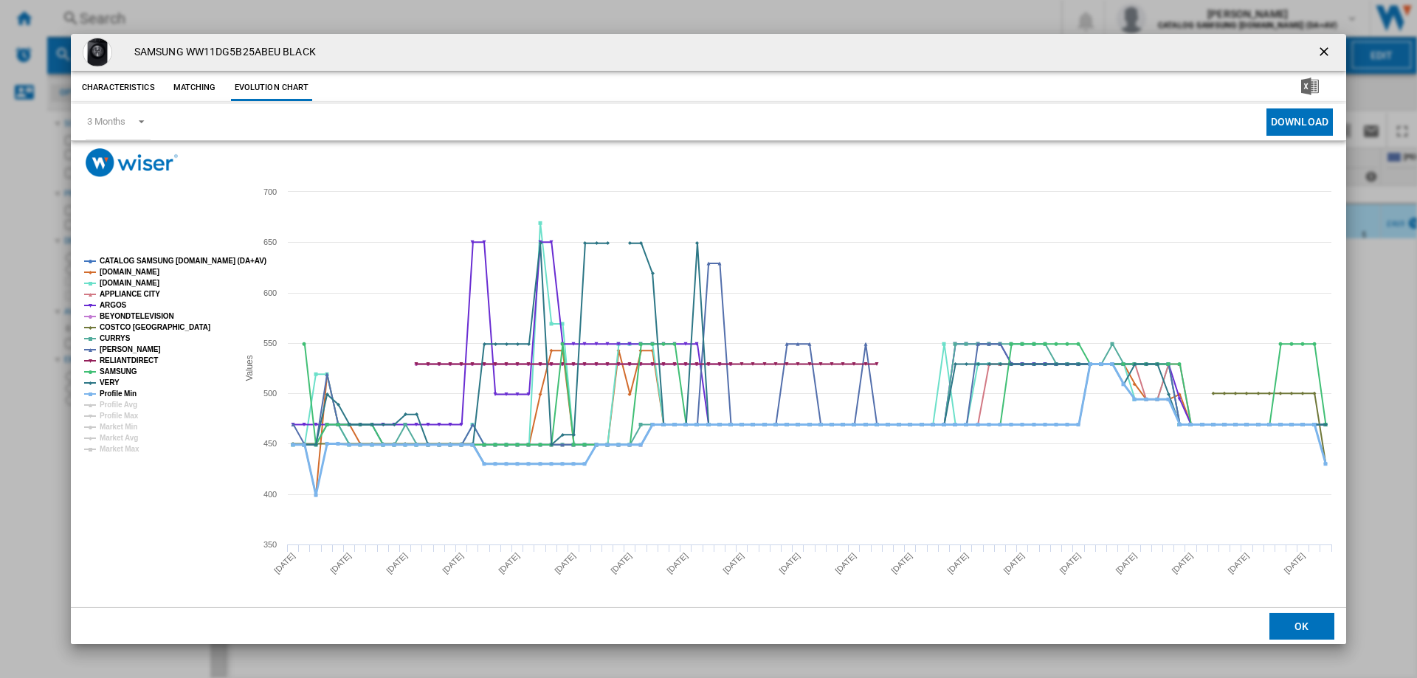
click at [110, 398] on tspan "Profile Min" at bounding box center [118, 394] width 37 height 8
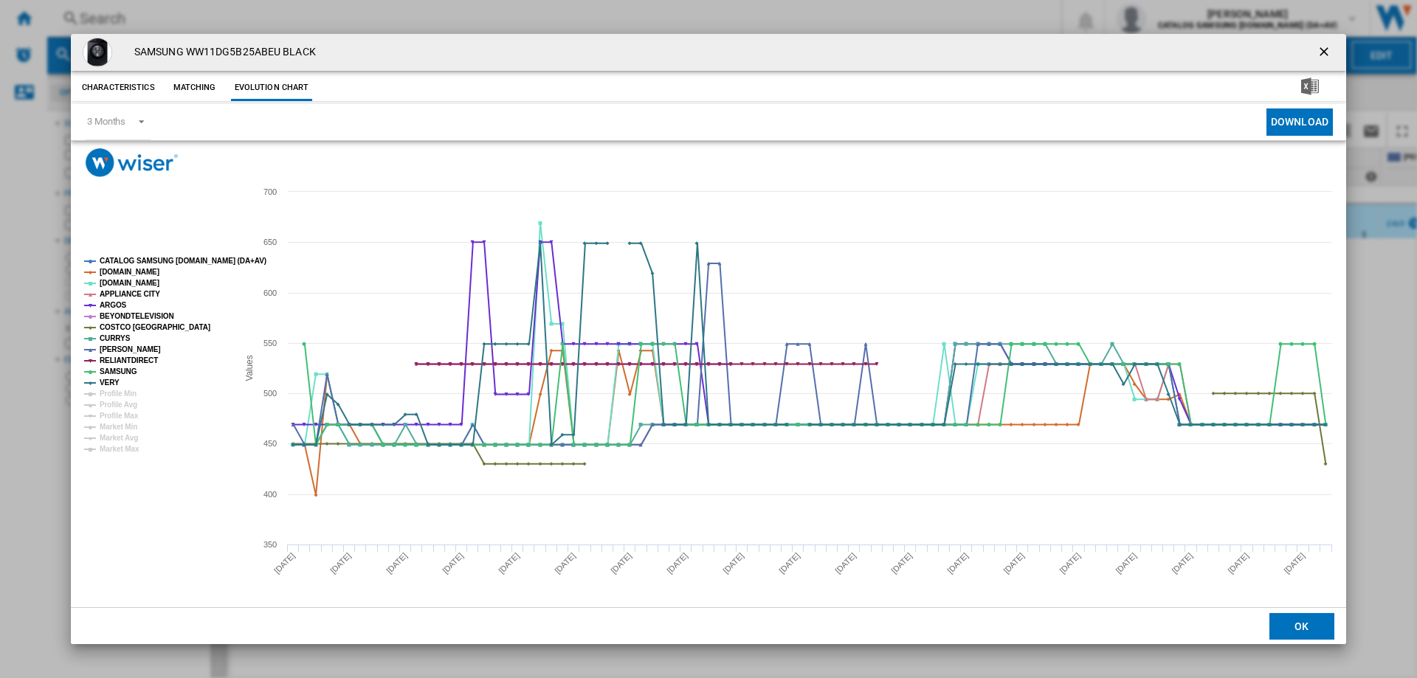
click at [1334, 49] on button "Product popup" at bounding box center [1325, 53] width 30 height 30
